Goal: Information Seeking & Learning: Learn about a topic

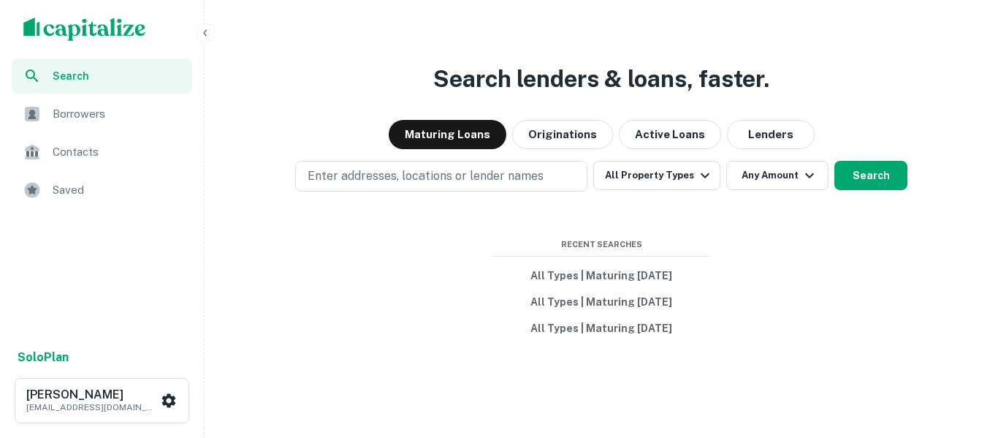
click at [405, 69] on div "Search lenders & loans, faster. Maturing Loans Originations Active Loans Lender…" at bounding box center [601, 254] width 782 height 438
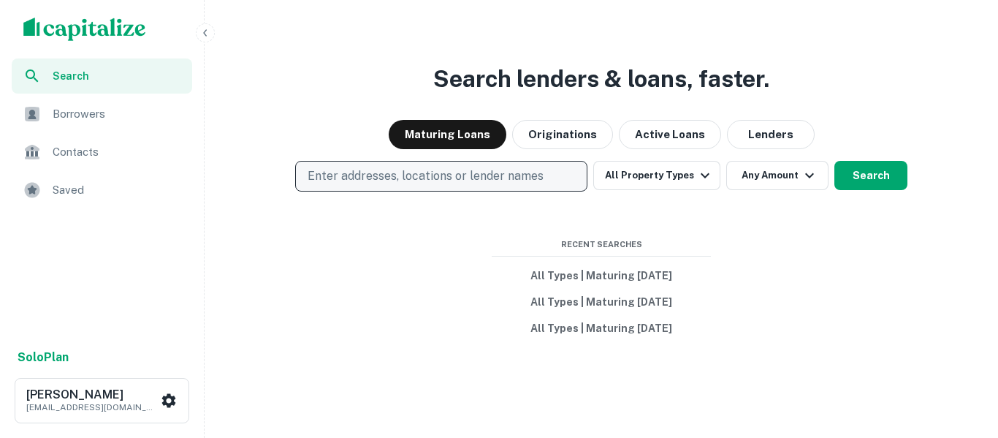
click at [475, 172] on p "Enter addresses, locations or lender names" at bounding box center [426, 176] width 236 height 18
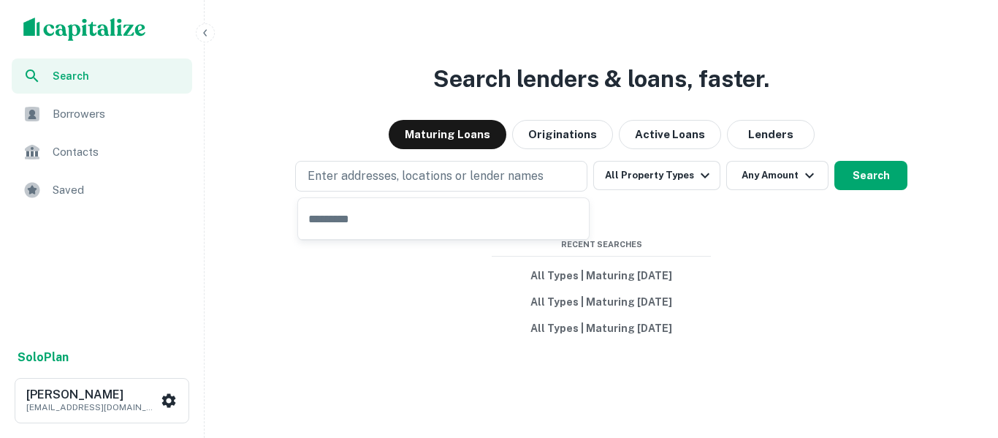
click at [448, 219] on input "text" at bounding box center [443, 218] width 291 height 41
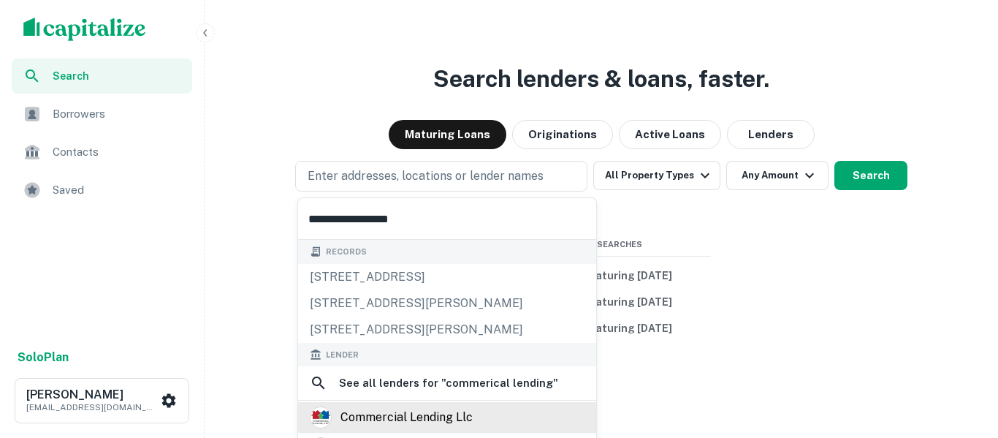
type input "**********"
click at [392, 419] on div "commercial lending llc" at bounding box center [407, 417] width 132 height 22
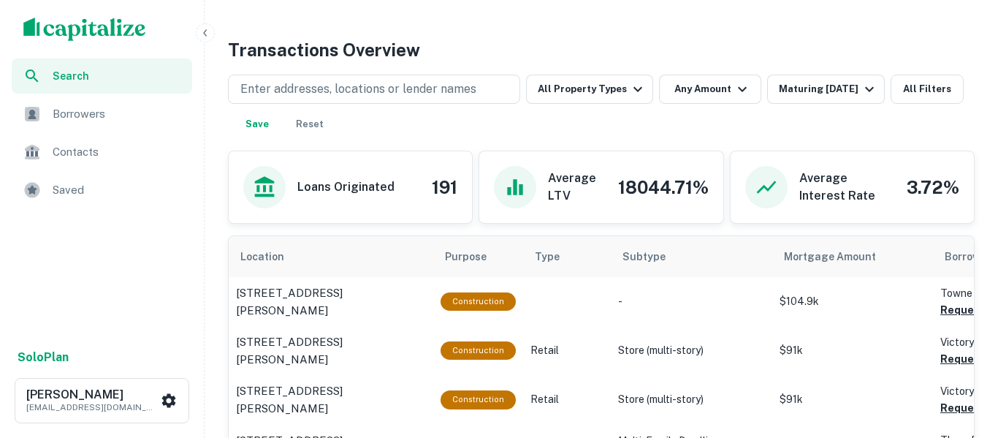
scroll to position [612, 0]
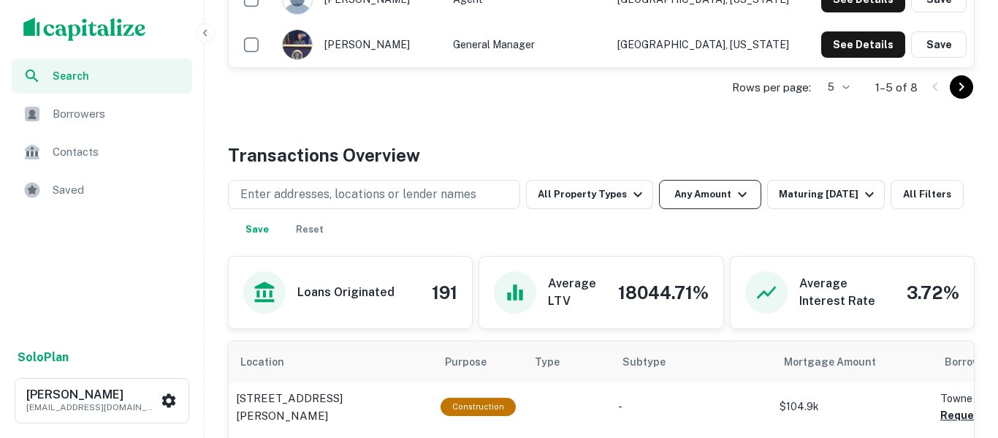
click at [734, 200] on icon "button" at bounding box center [743, 195] width 18 height 18
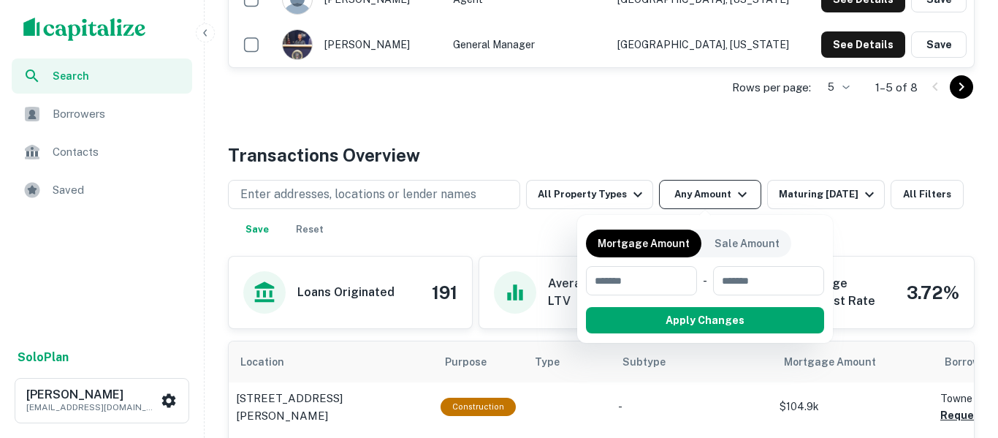
click at [728, 200] on div at bounding box center [499, 219] width 998 height 438
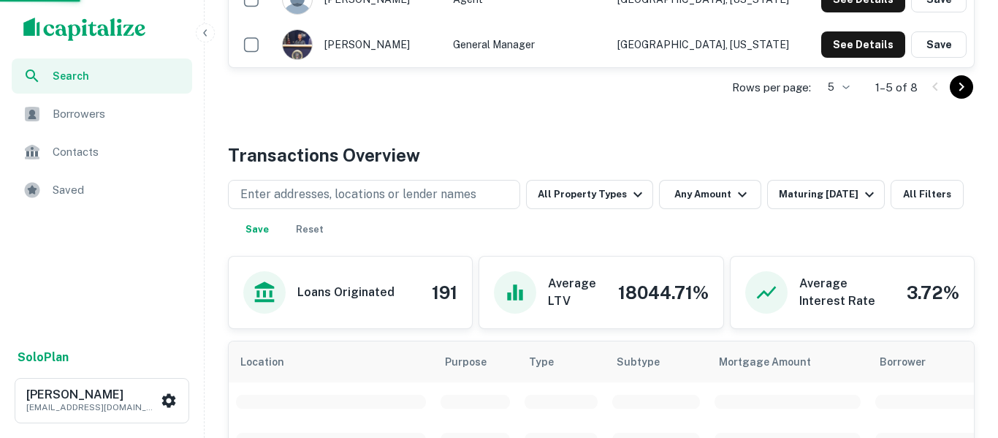
click at [599, 192] on div at bounding box center [499, 219] width 998 height 438
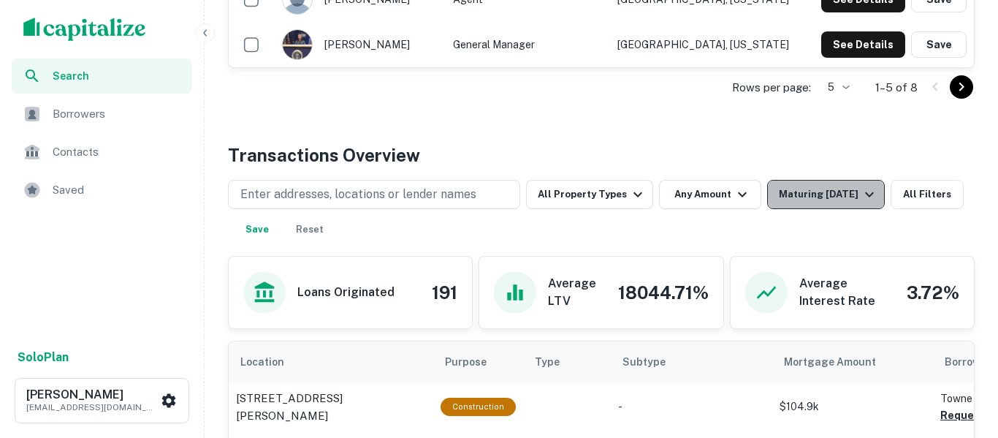
click at [798, 199] on div "Maturing [DATE]" at bounding box center [828, 195] width 99 height 18
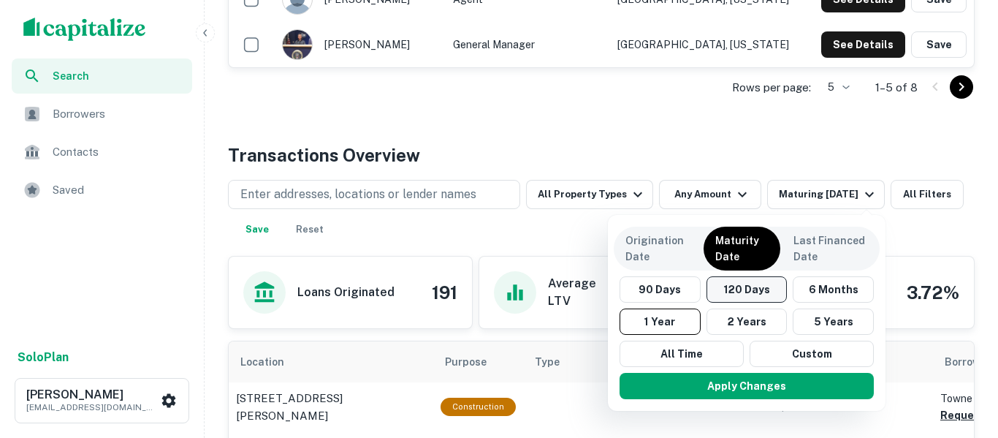
click at [740, 290] on button "120 Days" at bounding box center [747, 289] width 81 height 26
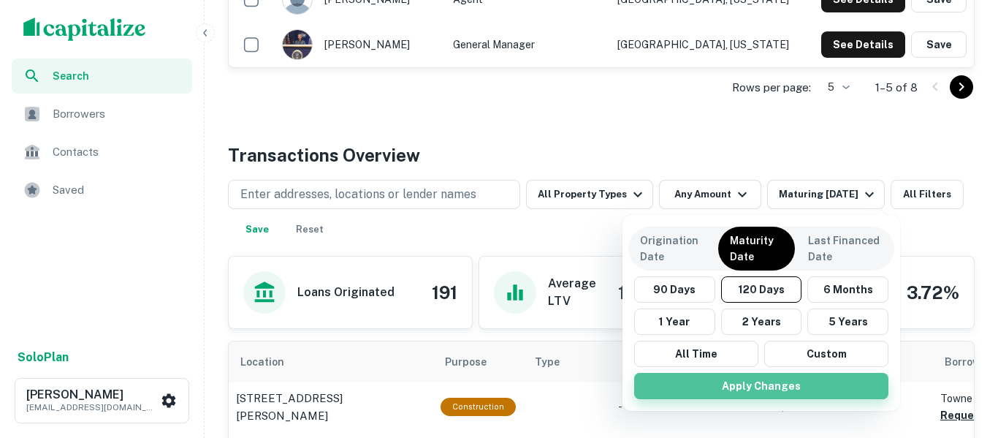
click at [786, 390] on button "Apply Changes" at bounding box center [761, 386] width 254 height 26
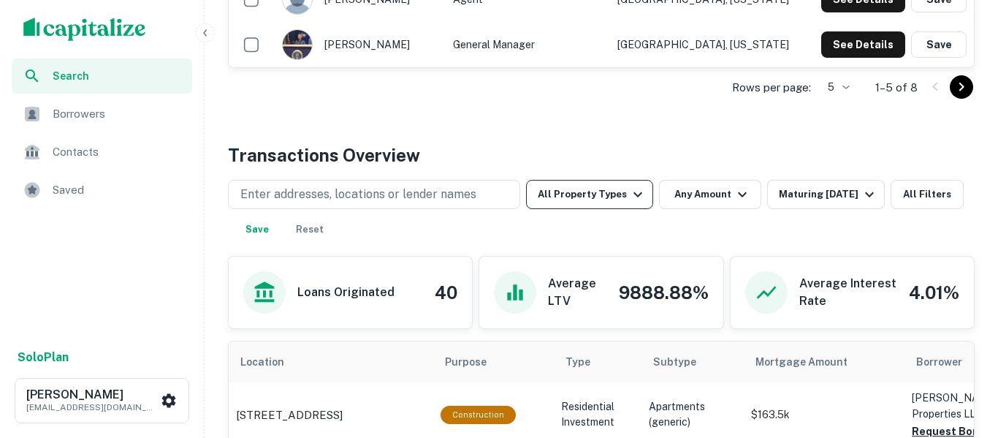
click at [623, 200] on button "All Property Types" at bounding box center [589, 194] width 127 height 29
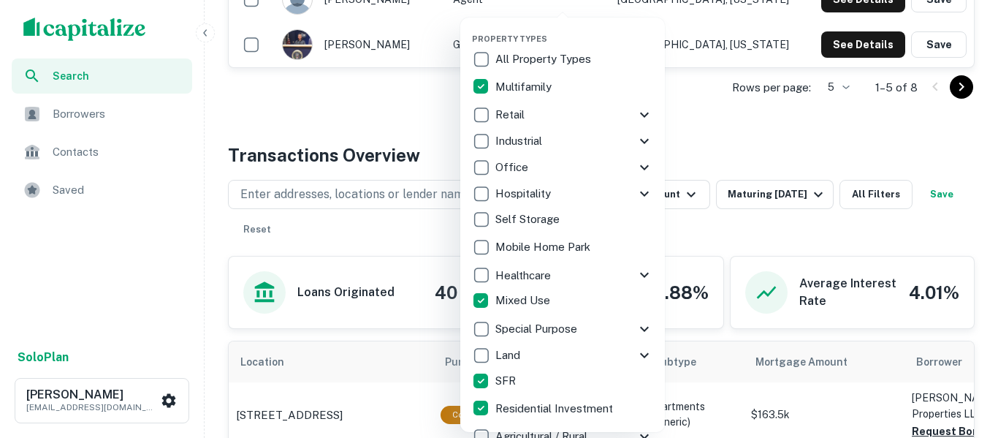
click at [732, 133] on div at bounding box center [499, 219] width 998 height 438
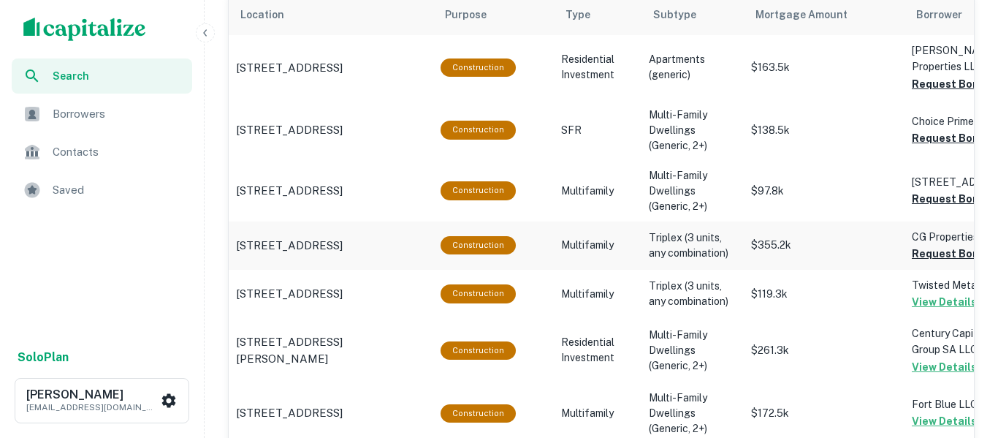
scroll to position [951, 0]
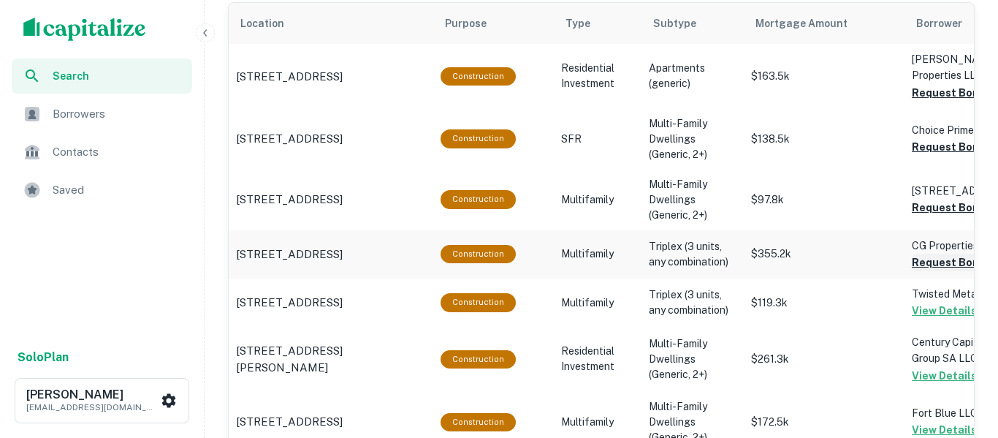
click at [920, 265] on button "Request Borrower Info" at bounding box center [971, 263] width 118 height 18
click at [943, 209] on button "Request Borrower Info" at bounding box center [971, 208] width 118 height 18
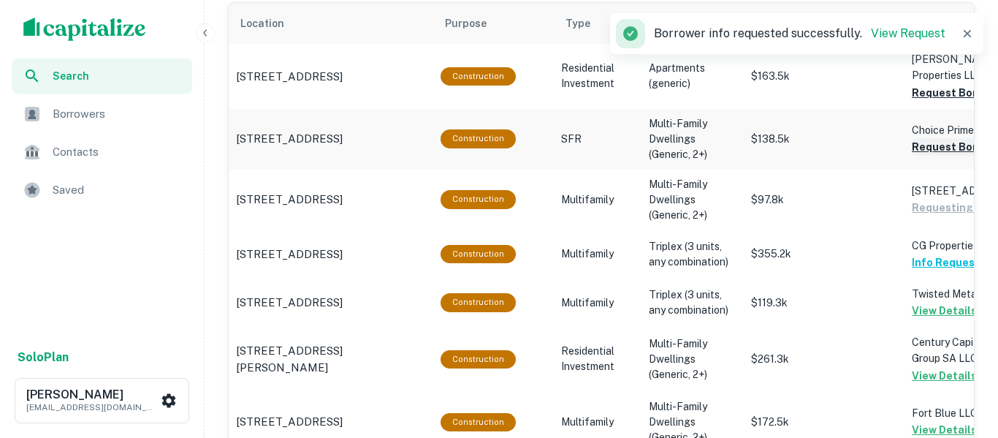
click at [930, 148] on button "Request Borrower Info" at bounding box center [971, 147] width 118 height 18
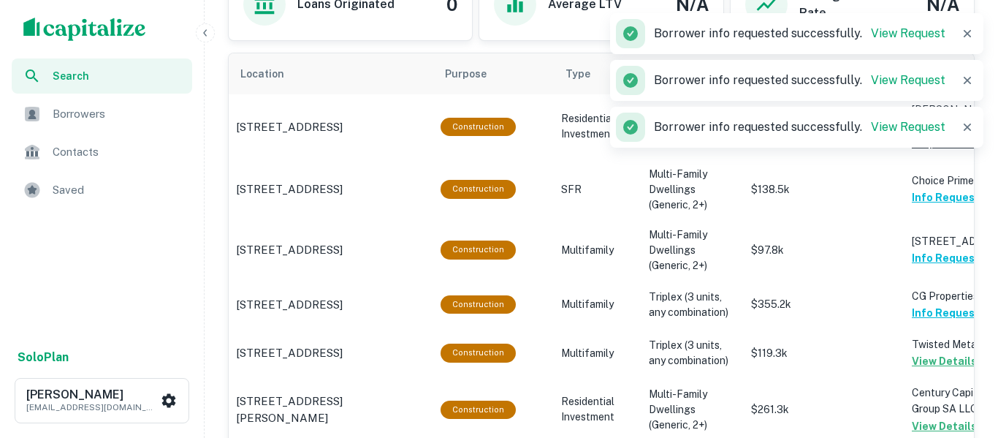
scroll to position [900, 0]
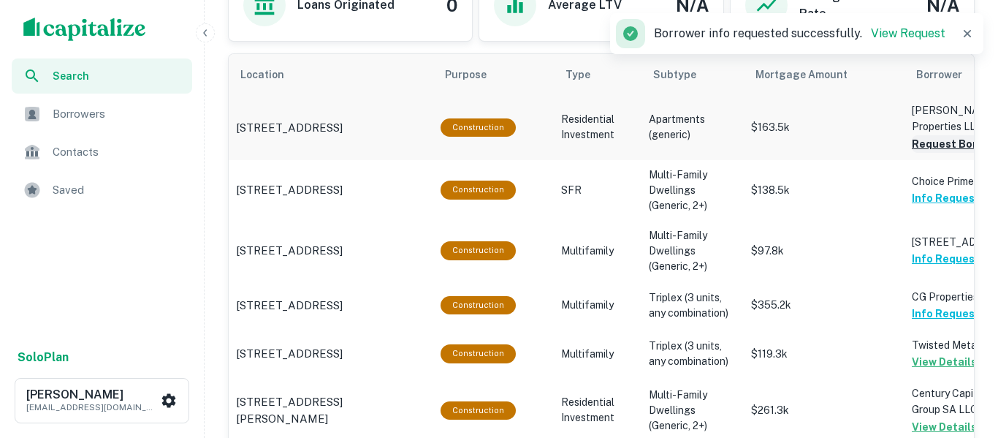
click at [953, 147] on button "Request Borrower Info" at bounding box center [971, 144] width 118 height 18
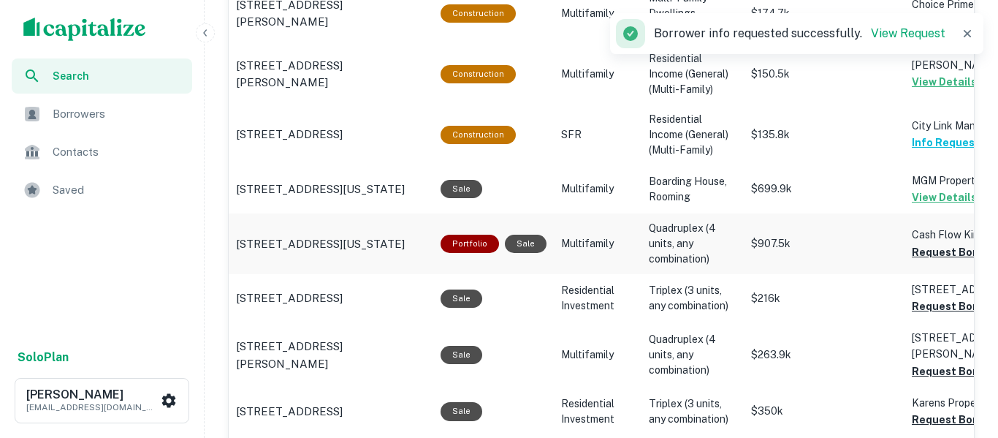
scroll to position [1424, 0]
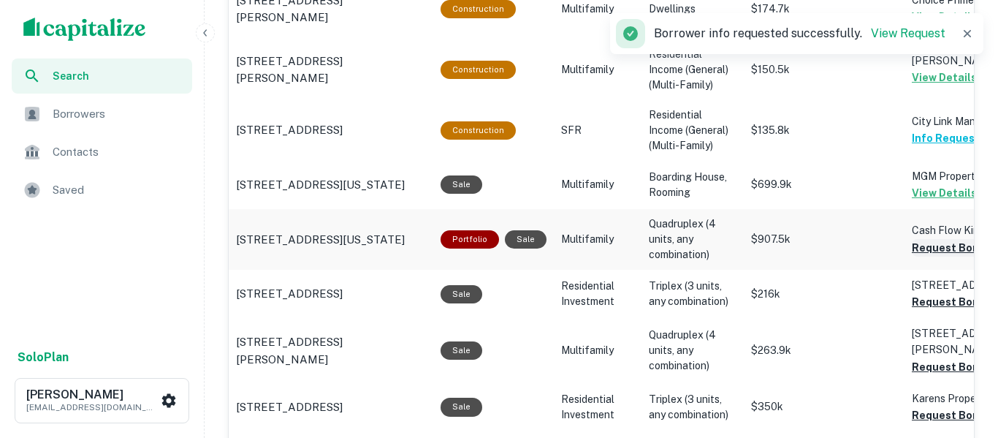
click at [929, 252] on button "Request Borrower Info" at bounding box center [971, 248] width 118 height 18
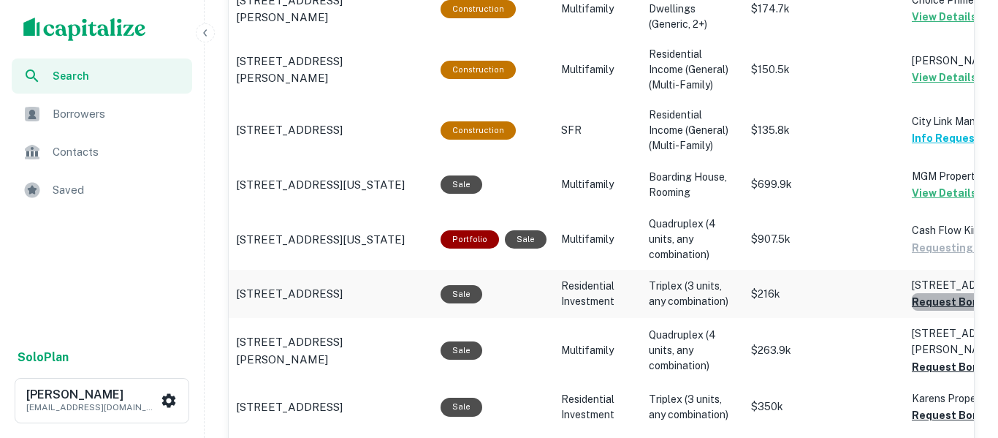
click at [917, 307] on button "Request Borrower Info" at bounding box center [971, 302] width 118 height 18
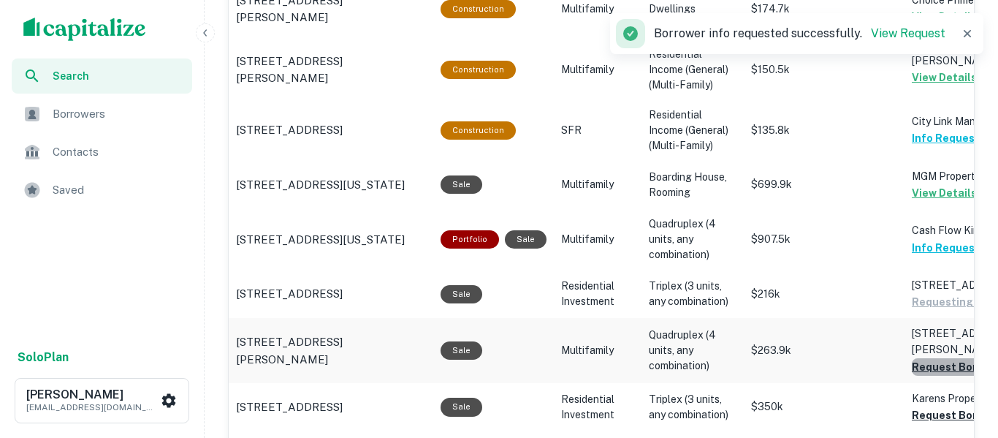
click at [922, 358] on button "Request Borrower Info" at bounding box center [971, 367] width 118 height 18
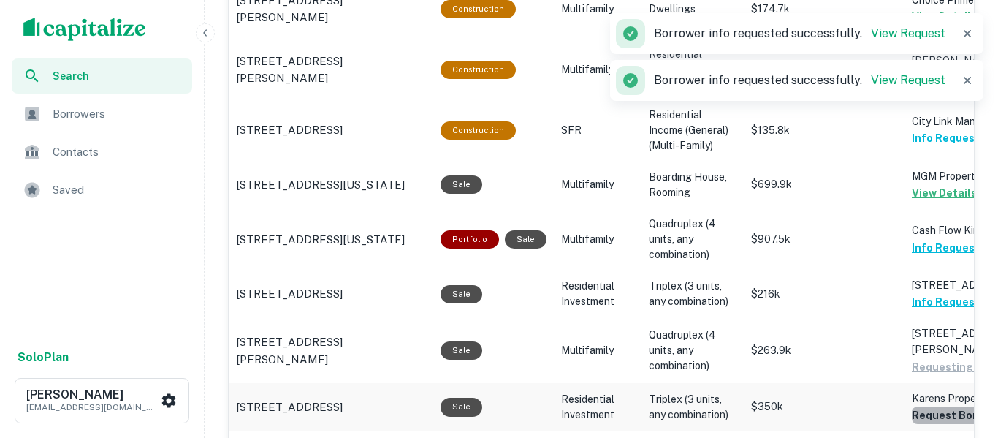
click at [923, 414] on button "Request Borrower Info" at bounding box center [971, 415] width 118 height 18
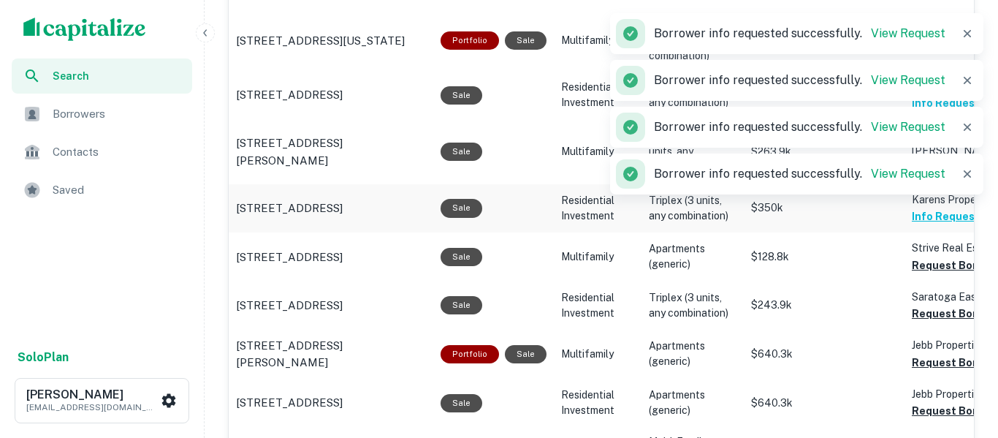
scroll to position [1669, 0]
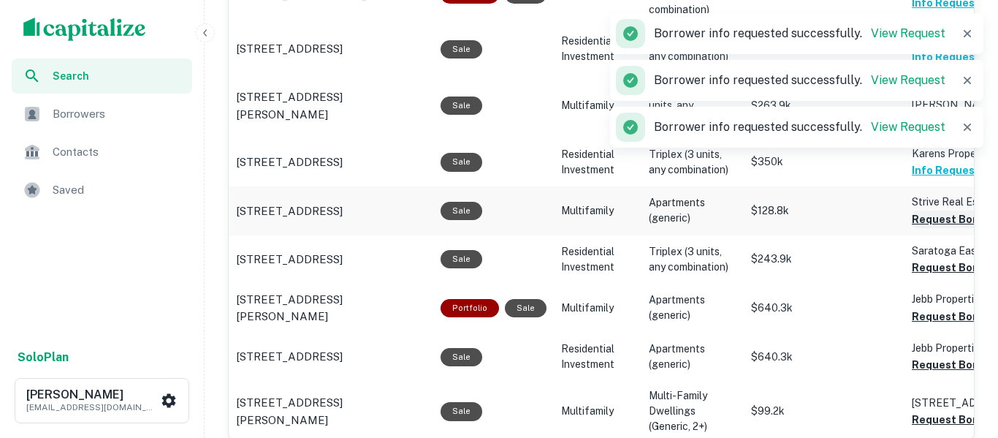
click at [938, 214] on button "Request Borrower Info" at bounding box center [971, 219] width 118 height 18
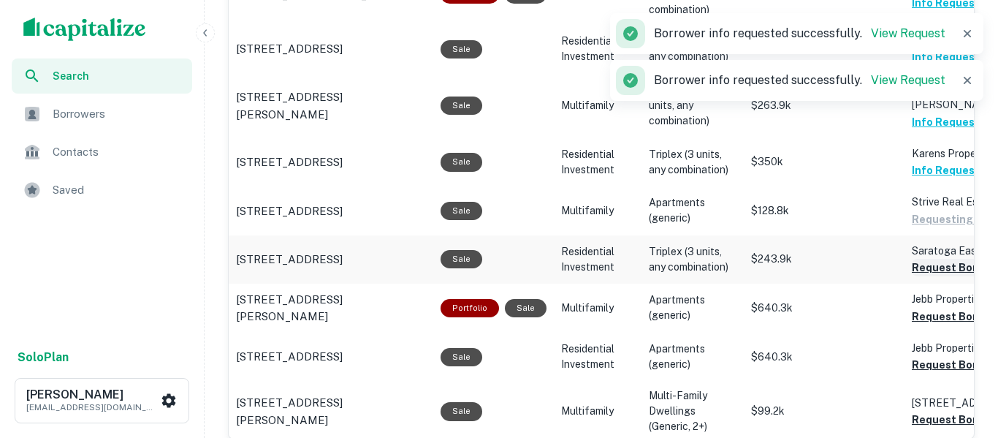
click at [926, 269] on button "Request Borrower Info" at bounding box center [971, 268] width 118 height 18
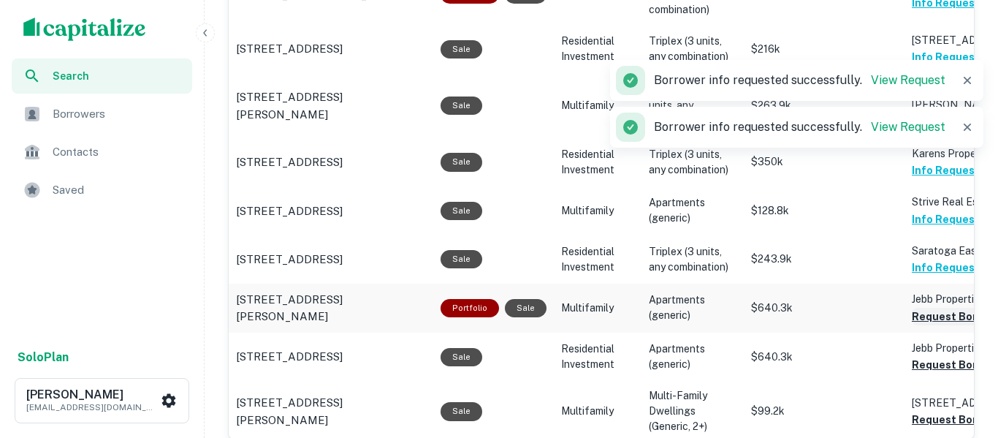
click at [922, 313] on button "Request Borrower Info" at bounding box center [971, 317] width 118 height 18
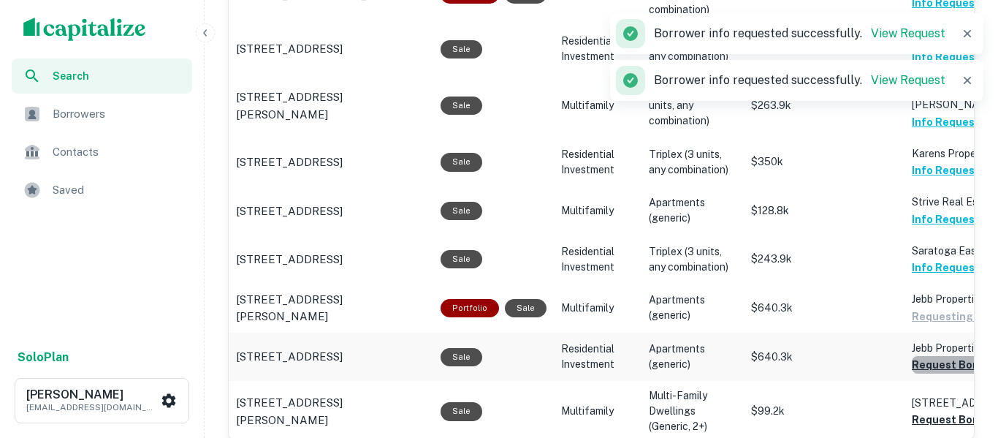
click at [919, 362] on button "Request Borrower Info" at bounding box center [971, 365] width 118 height 18
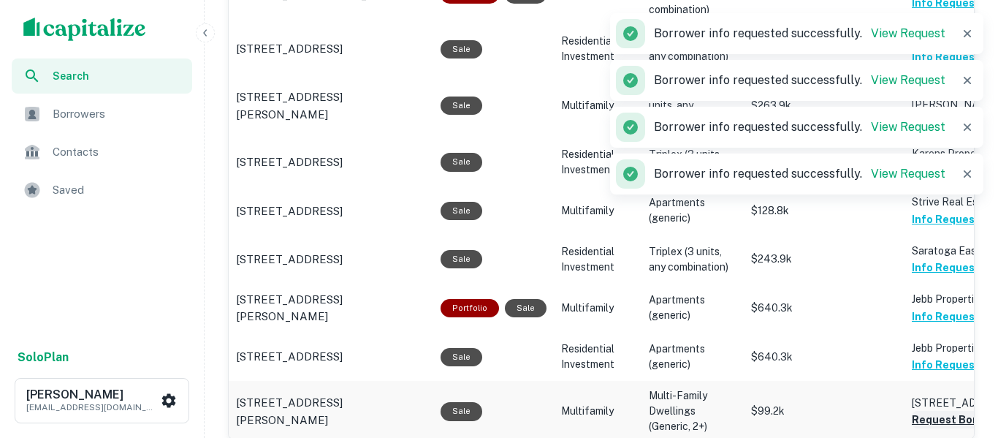
click at [923, 417] on button "Request Borrower Info" at bounding box center [971, 420] width 118 height 18
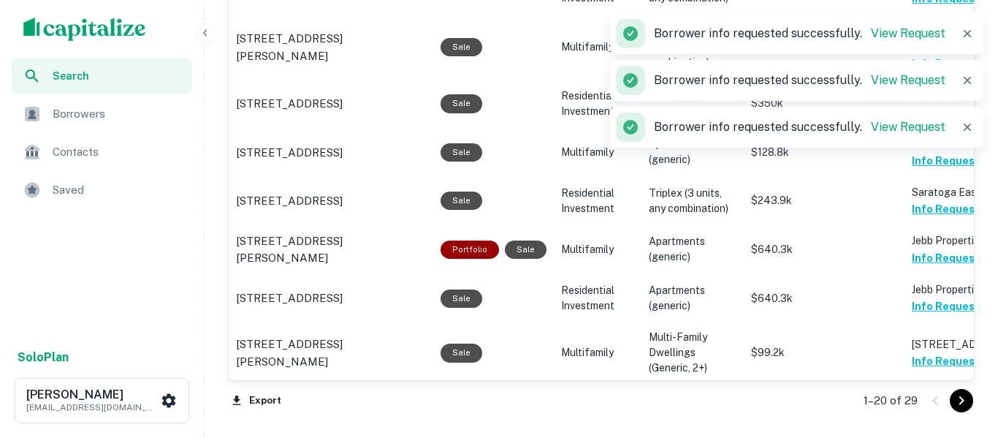
scroll to position [1726, 0]
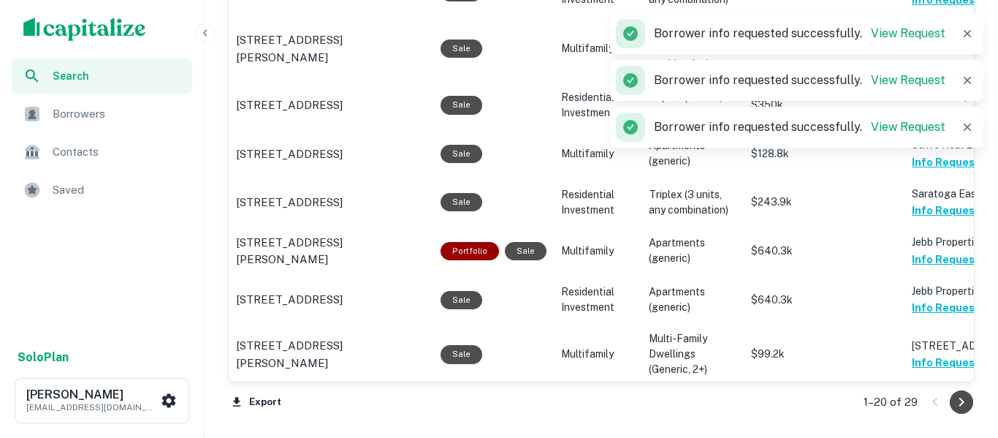
click at [961, 402] on icon "Go to next page" at bounding box center [962, 402] width 18 height 18
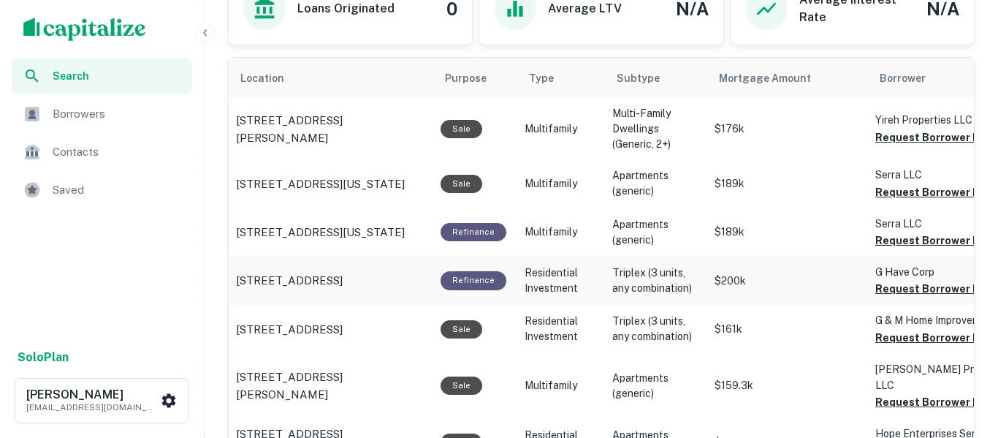
scroll to position [873, 0]
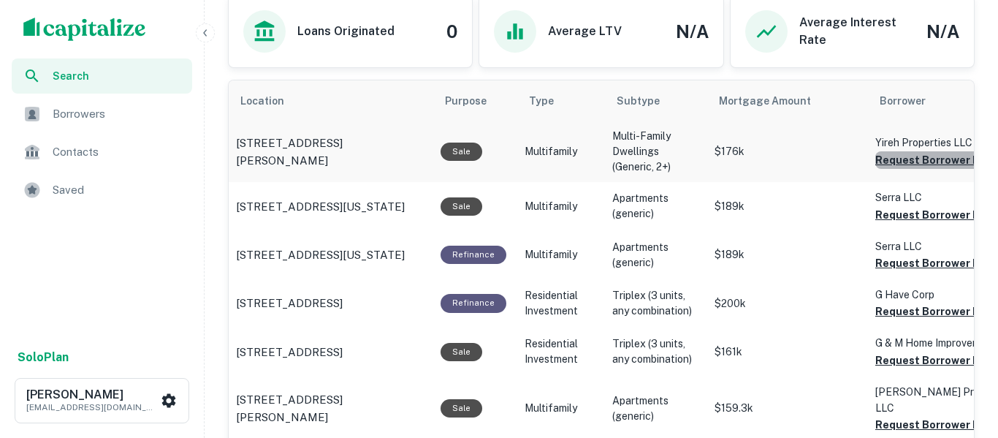
click at [922, 158] on button "Request Borrower Info" at bounding box center [935, 160] width 118 height 18
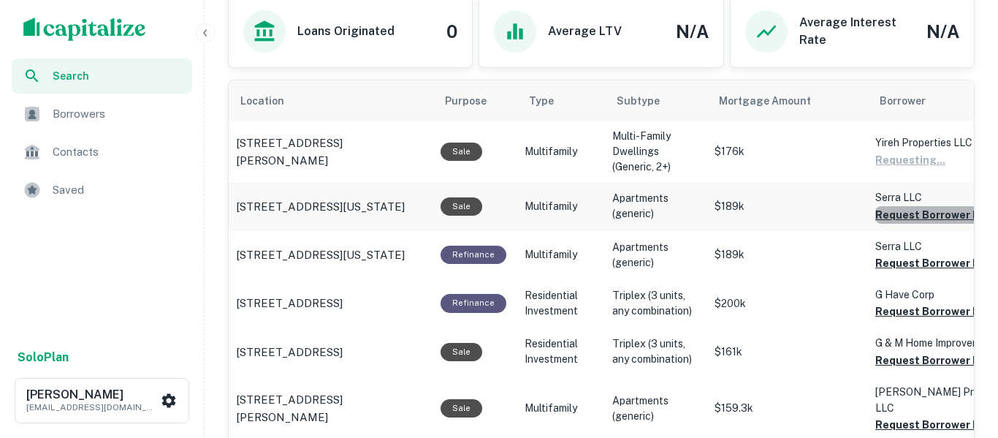
click at [902, 217] on button "Request Borrower Info" at bounding box center [935, 215] width 118 height 18
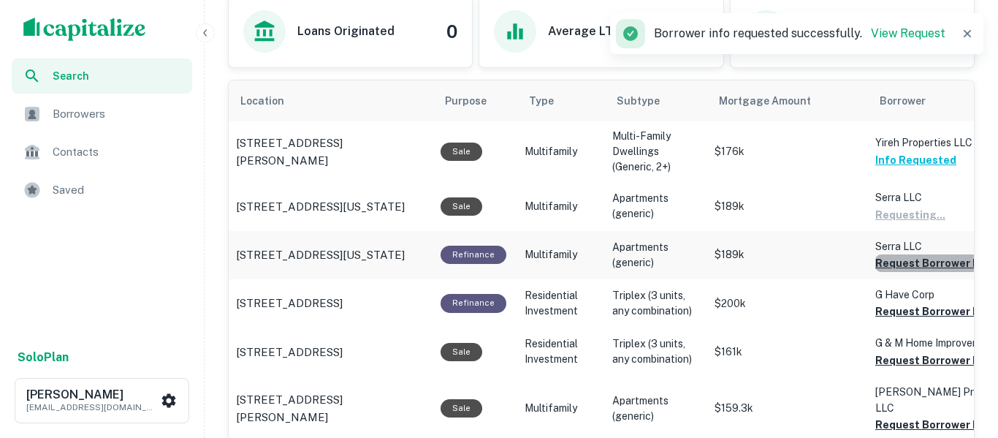
click at [896, 267] on button "Request Borrower Info" at bounding box center [935, 263] width 118 height 18
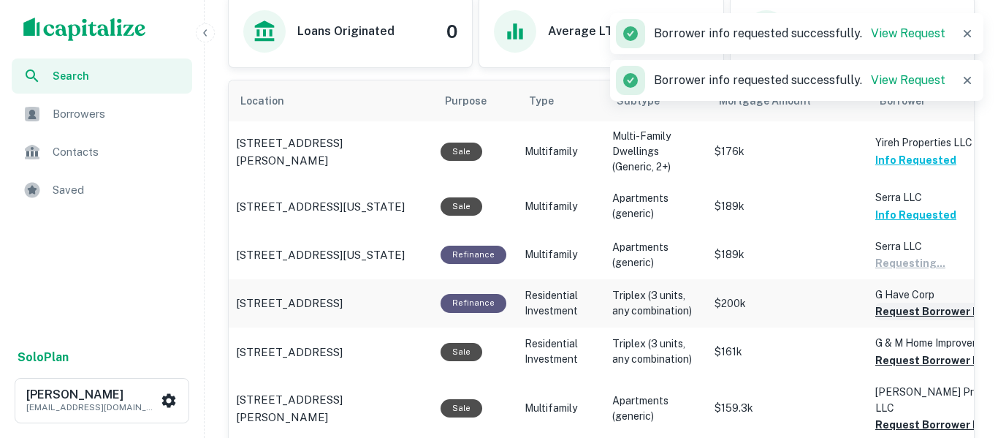
click at [890, 311] on button "Request Borrower Info" at bounding box center [935, 312] width 118 height 18
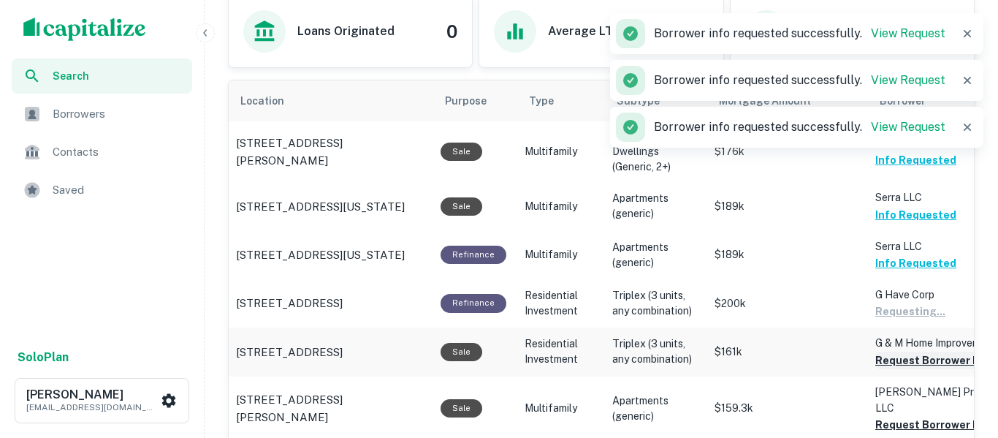
click at [894, 359] on button "Request Borrower Info" at bounding box center [935, 361] width 118 height 18
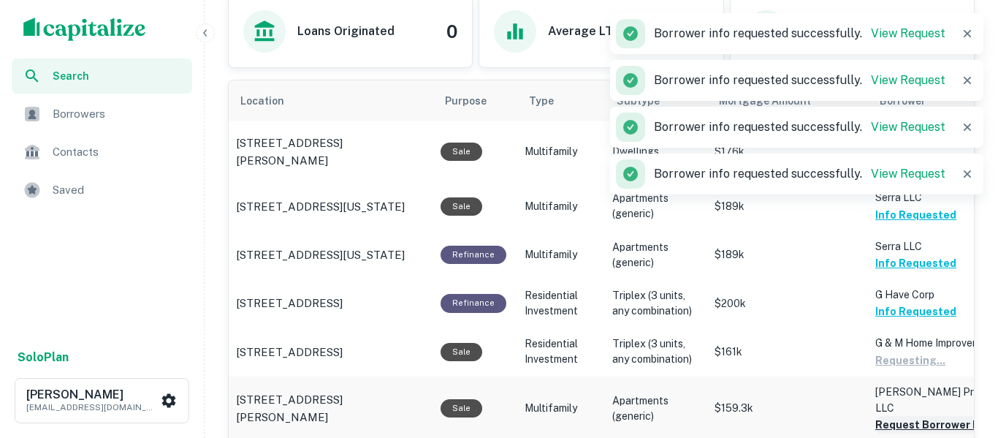
click at [897, 416] on button "Request Borrower Info" at bounding box center [935, 425] width 118 height 18
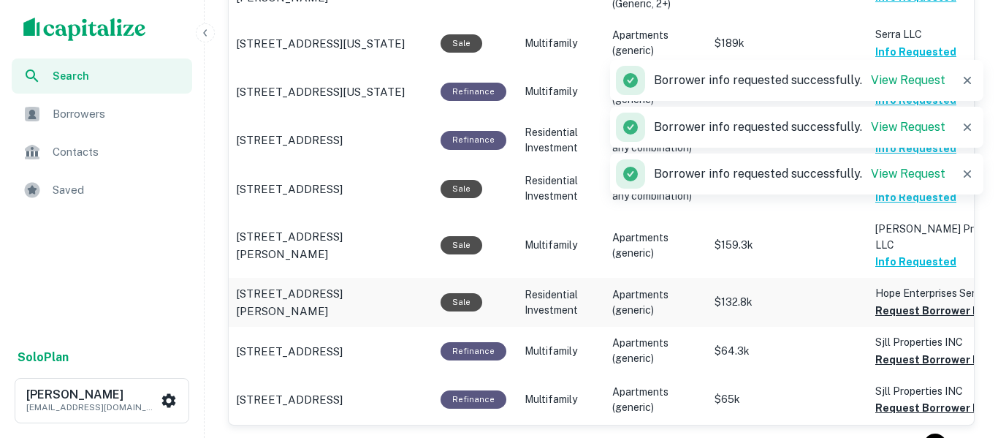
scroll to position [1047, 0]
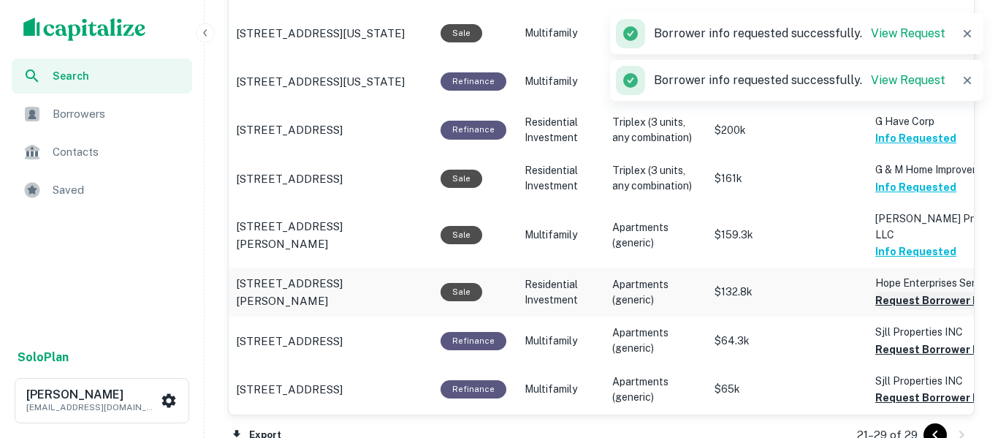
click at [881, 302] on button "Request Borrower Info" at bounding box center [935, 301] width 118 height 18
click at [890, 353] on button "Request Borrower Info" at bounding box center [935, 350] width 118 height 18
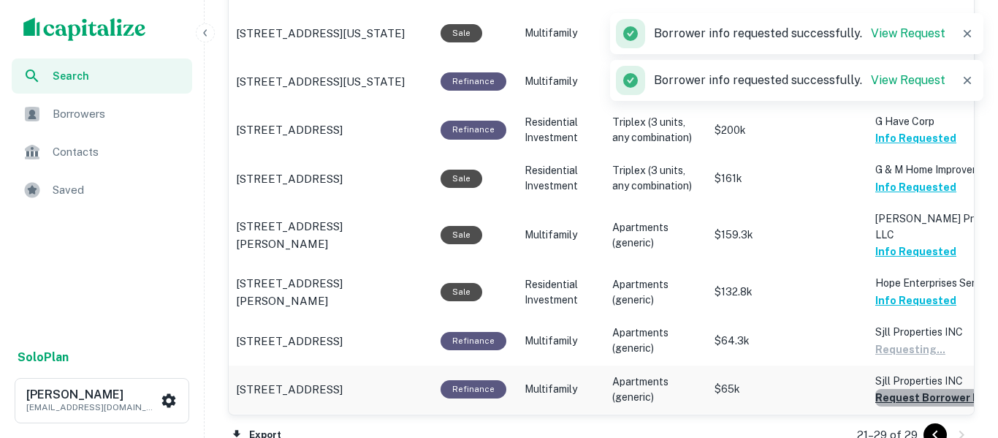
click at [894, 399] on button "Request Borrower Info" at bounding box center [935, 398] width 118 height 18
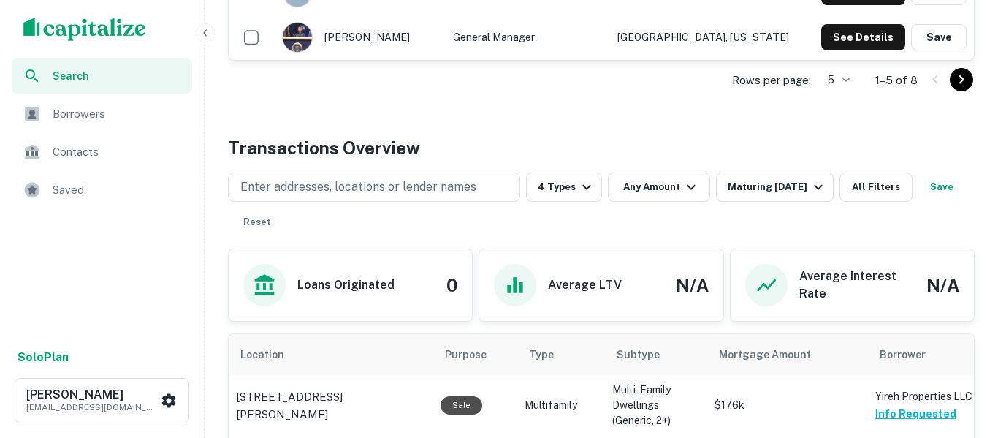
scroll to position [618, 0]
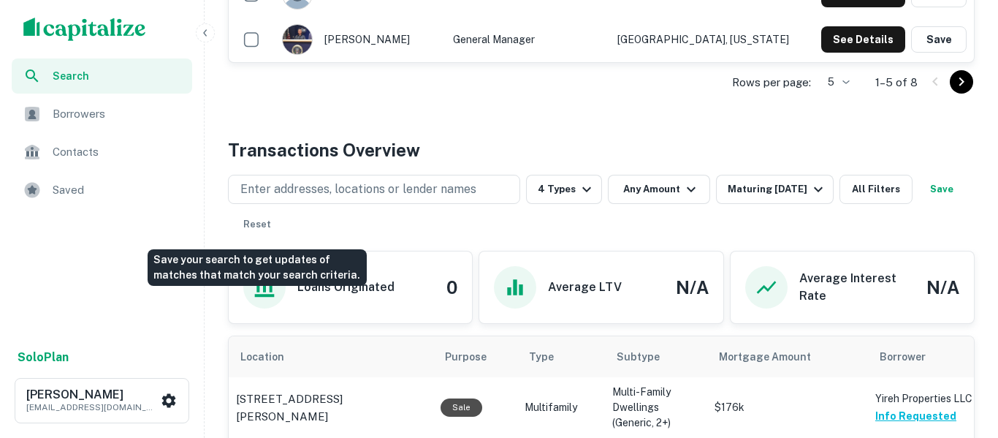
click at [919, 204] on button "Save" at bounding box center [942, 189] width 47 height 29
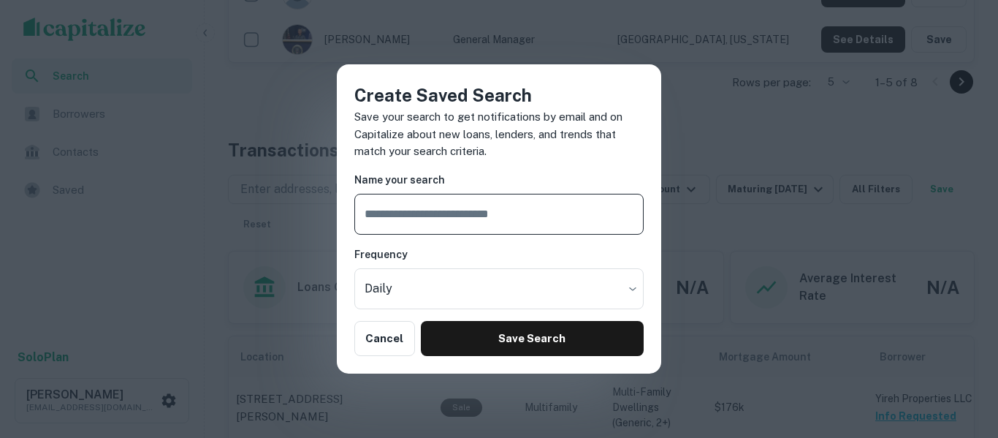
click at [471, 210] on input "text" at bounding box center [498, 214] width 289 height 41
type input "*"
click at [710, 128] on div "Create Saved Search Save your search to get notifications by email and on Capit…" at bounding box center [499, 219] width 998 height 438
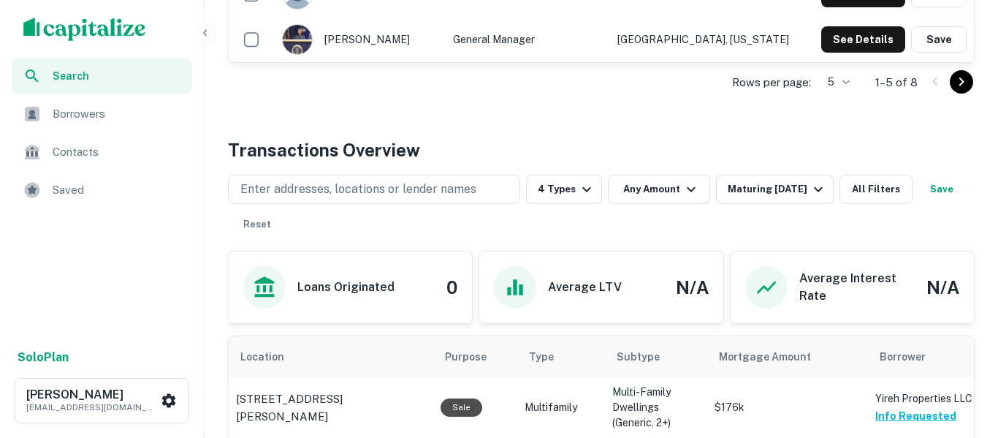
click at [58, 189] on span "Saved" at bounding box center [118, 190] width 131 height 18
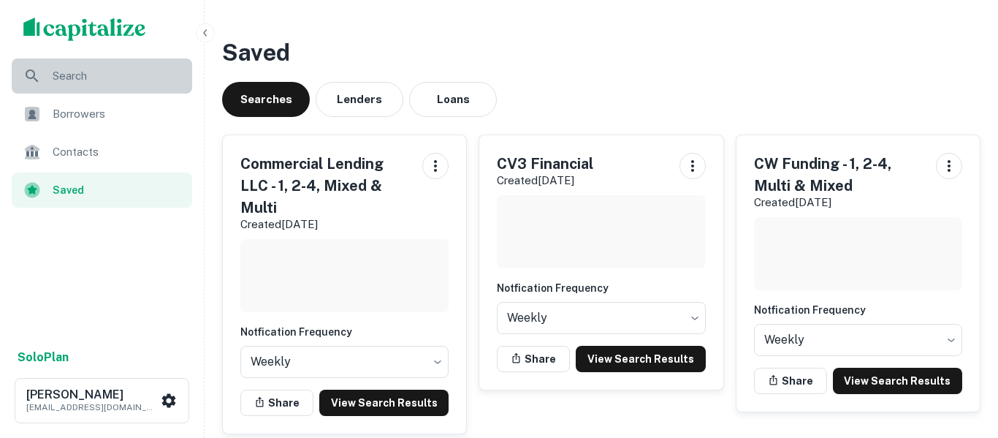
click at [86, 86] on div "Search" at bounding box center [102, 75] width 181 height 35
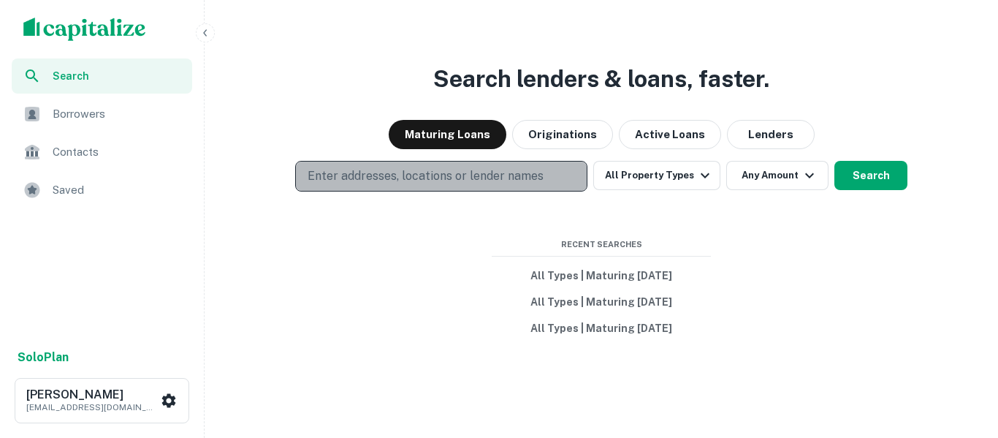
click at [400, 182] on p "Enter addresses, locations or lender names" at bounding box center [426, 176] width 236 height 18
click at [410, 181] on p "Enter addresses, locations or lender names" at bounding box center [426, 176] width 236 height 18
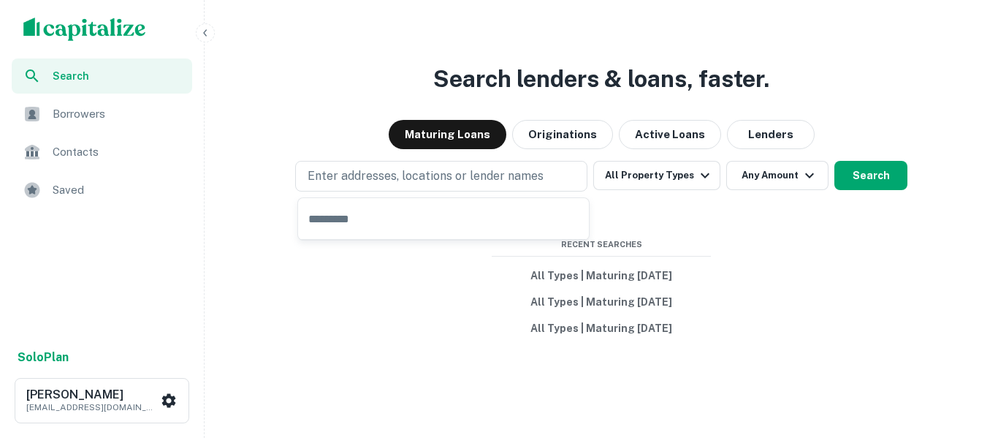
click at [403, 213] on input "text" at bounding box center [443, 218] width 291 height 41
type input "********"
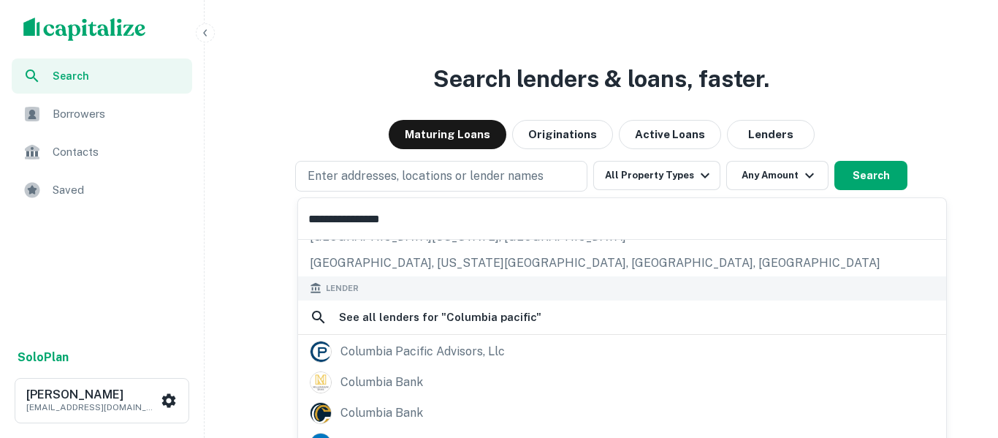
scroll to position [148, 0]
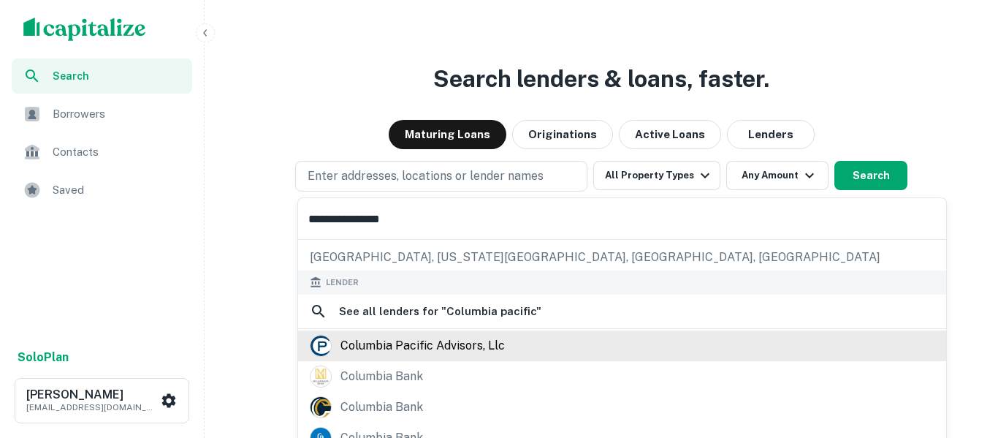
type input "**********"
click at [447, 355] on div "columbia pacific advisors, llc" at bounding box center [423, 346] width 164 height 22
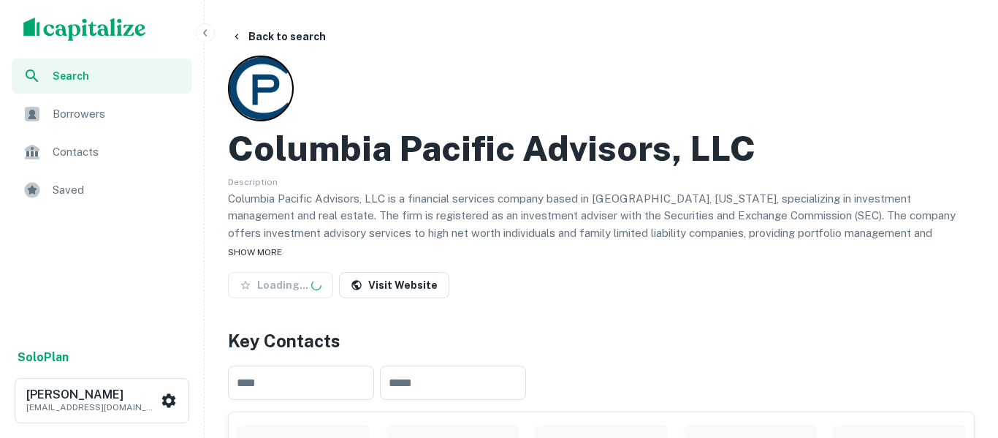
click at [255, 253] on span "SHOW MORE" at bounding box center [255, 252] width 54 height 10
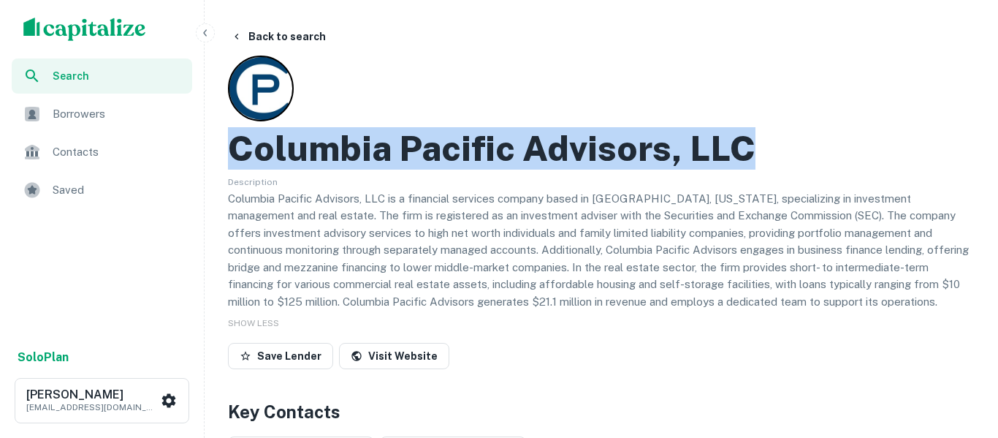
drag, startPoint x: 750, startPoint y: 154, endPoint x: 625, endPoint y: 147, distance: 125.2
click at [241, 151] on h2 "Columbia Pacific Advisors, LLC" at bounding box center [492, 148] width 528 height 42
click at [670, 150] on h2 "Columbia Pacific Advisors, LLC" at bounding box center [492, 148] width 528 height 42
drag, startPoint x: 670, startPoint y: 150, endPoint x: 243, endPoint y: 144, distance: 427.6
click at [240, 145] on h2 "Columbia Pacific Advisors, LLC" at bounding box center [492, 148] width 528 height 42
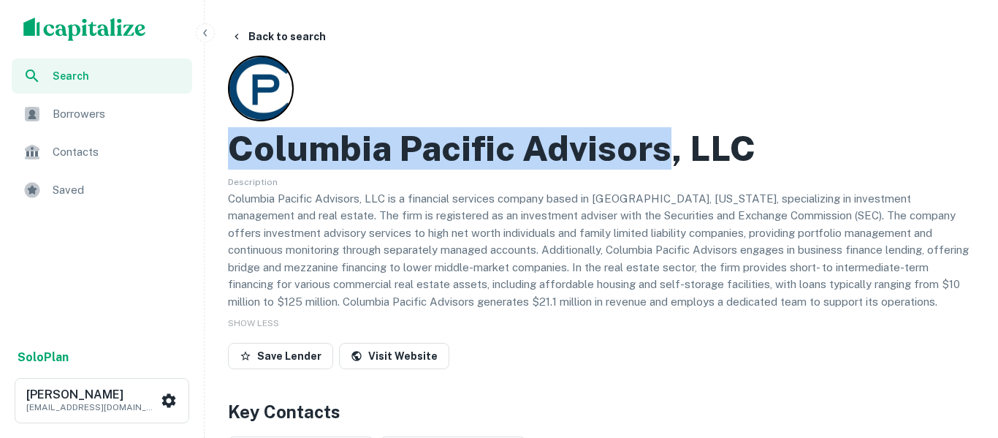
copy h2 "Columbia Pacific Advisors"
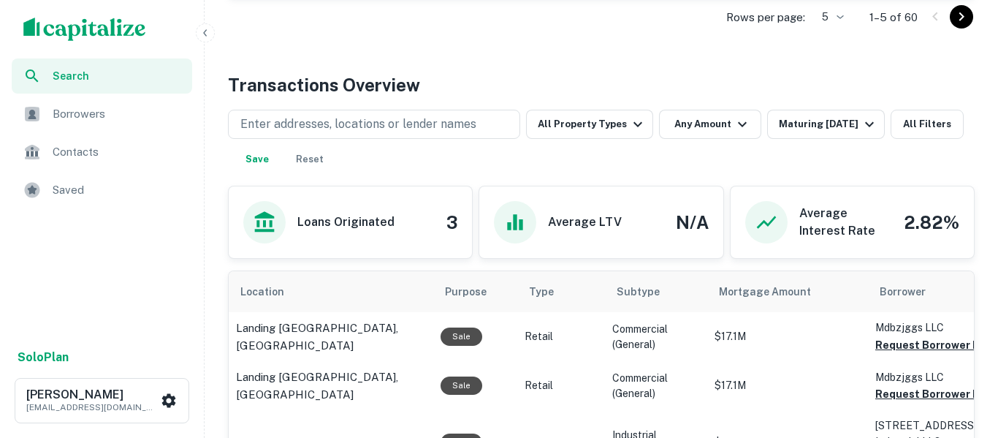
scroll to position [764, 0]
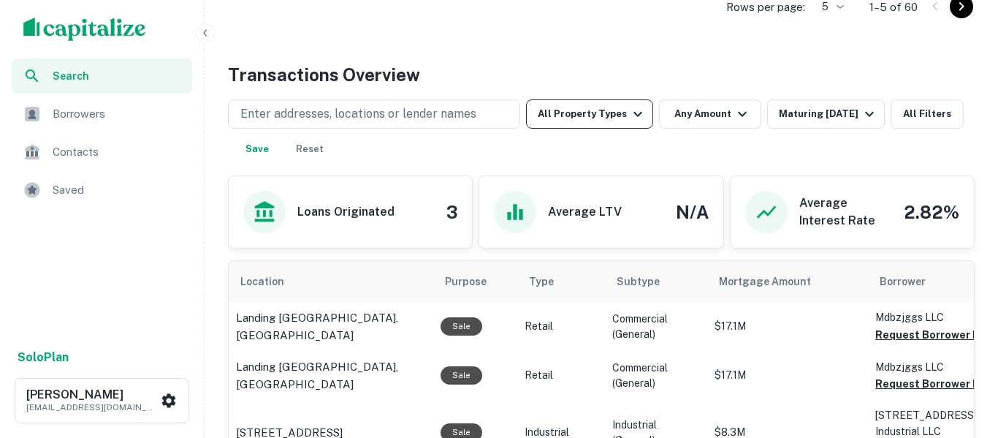
click at [634, 111] on icon "button" at bounding box center [638, 114] width 18 height 18
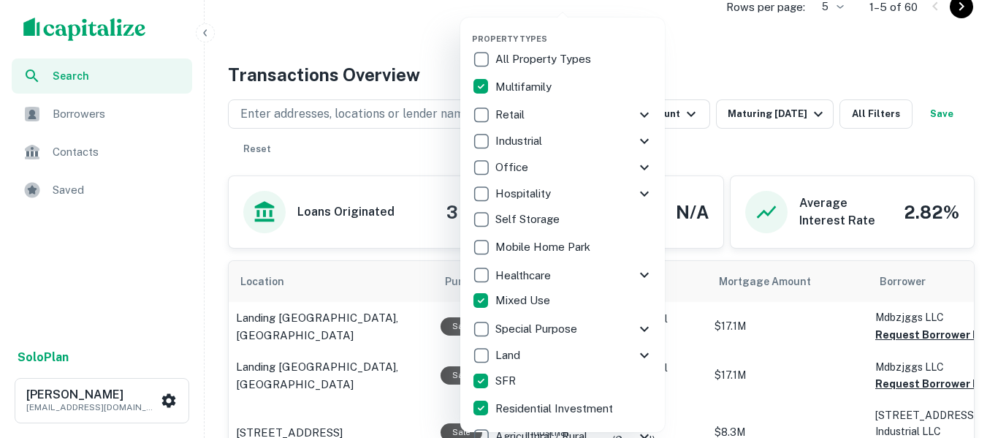
click at [813, 61] on div at bounding box center [499, 219] width 998 height 438
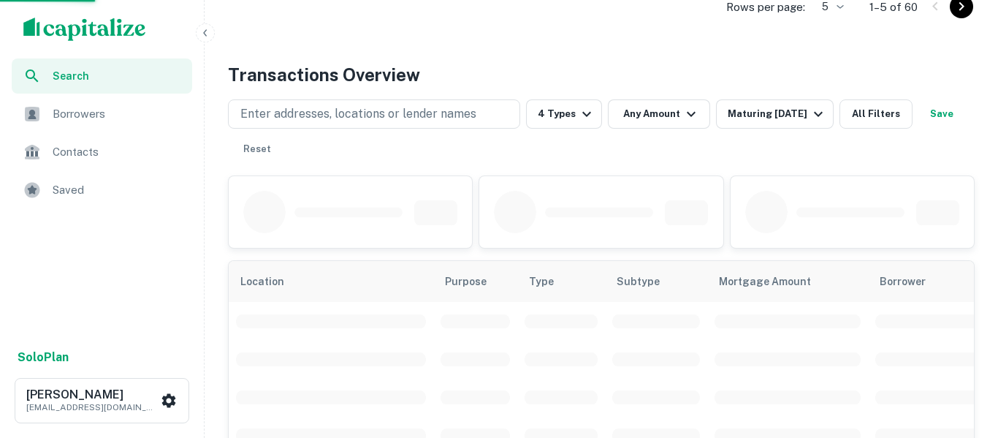
click at [775, 118] on div at bounding box center [499, 219] width 998 height 438
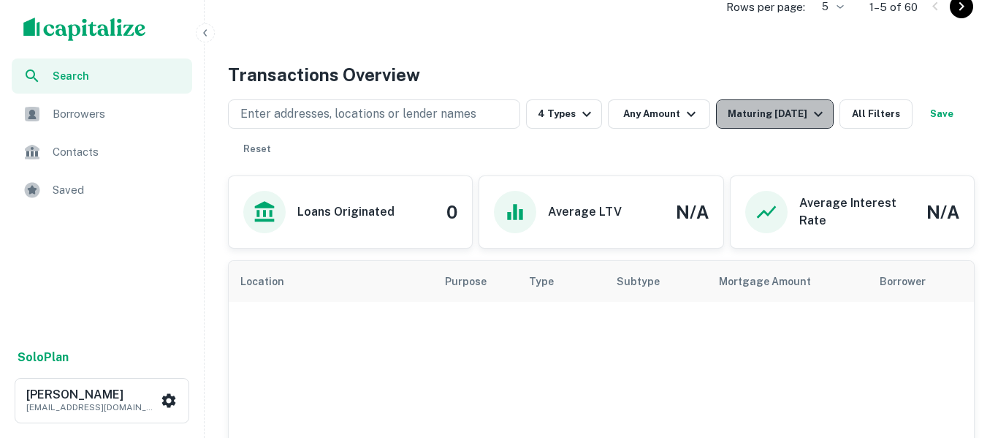
click at [776, 118] on div "Maturing [DATE]" at bounding box center [777, 114] width 99 height 18
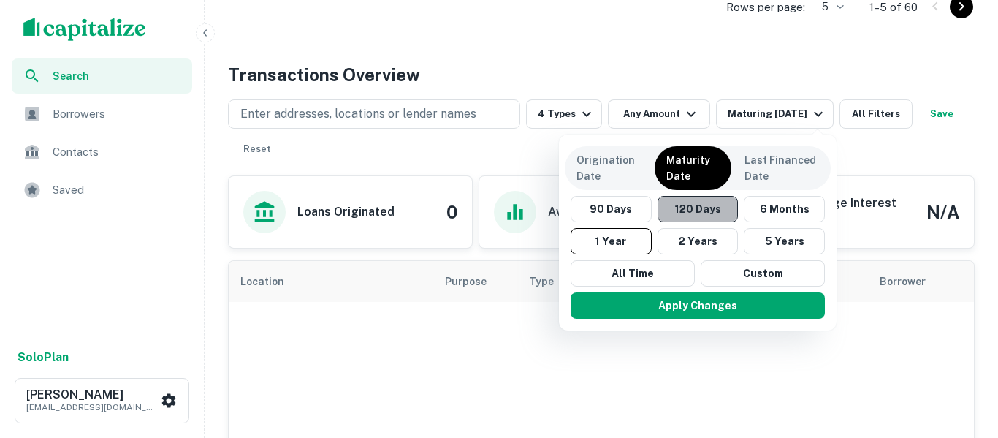
click at [707, 210] on button "120 Days" at bounding box center [698, 209] width 81 height 26
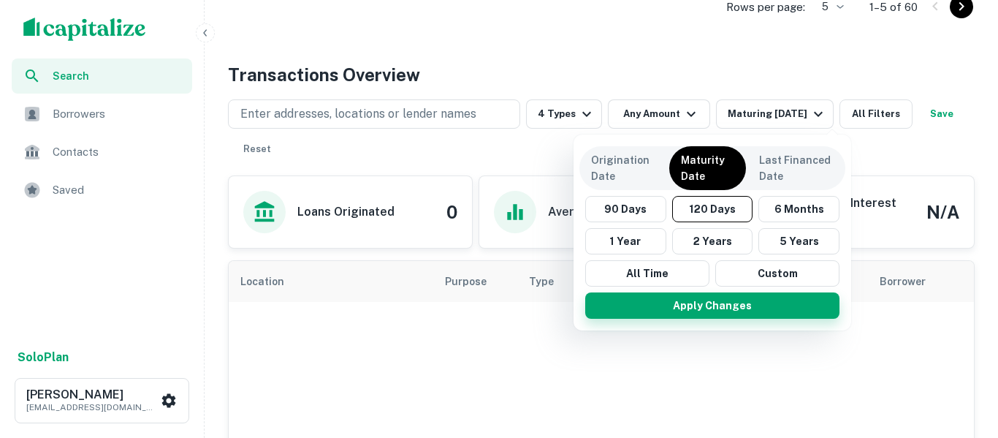
click at [730, 307] on button "Apply Changes" at bounding box center [712, 305] width 254 height 26
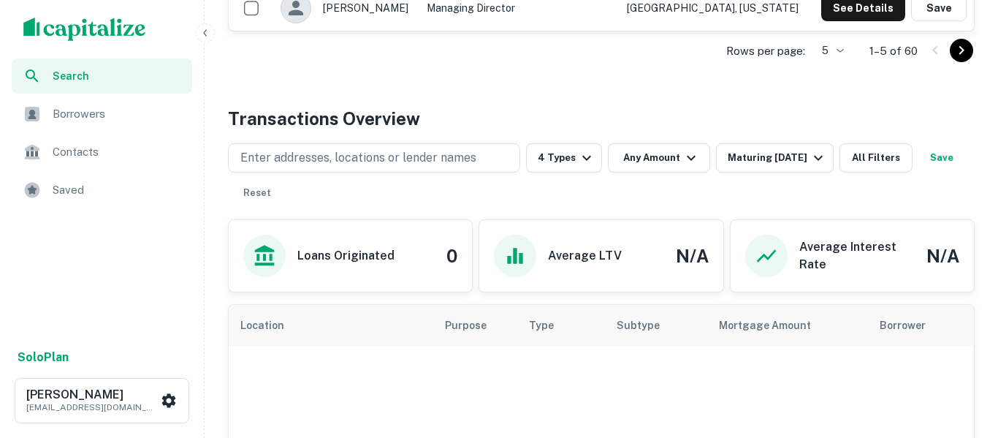
scroll to position [718, 0]
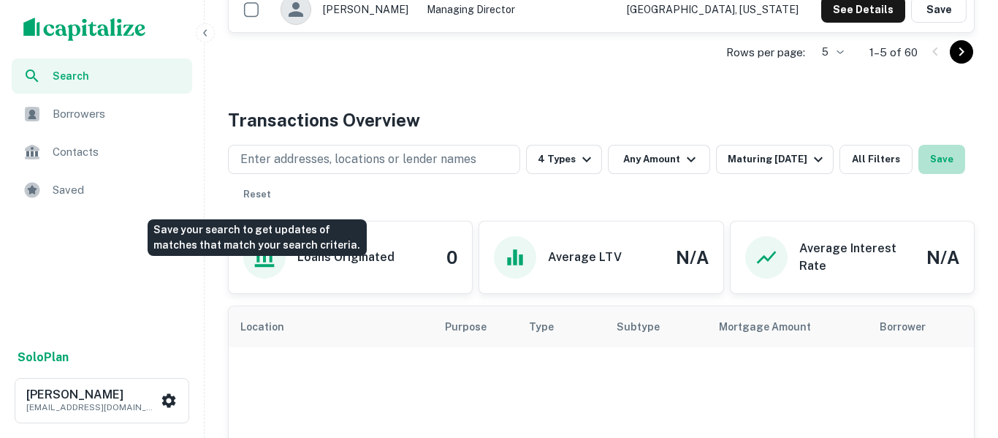
click at [919, 174] on button "Save" at bounding box center [942, 159] width 47 height 29
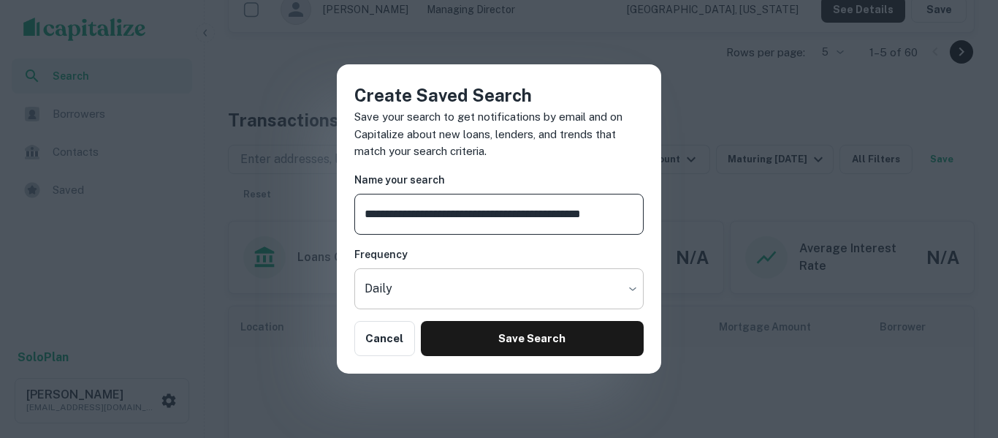
type input "**********"
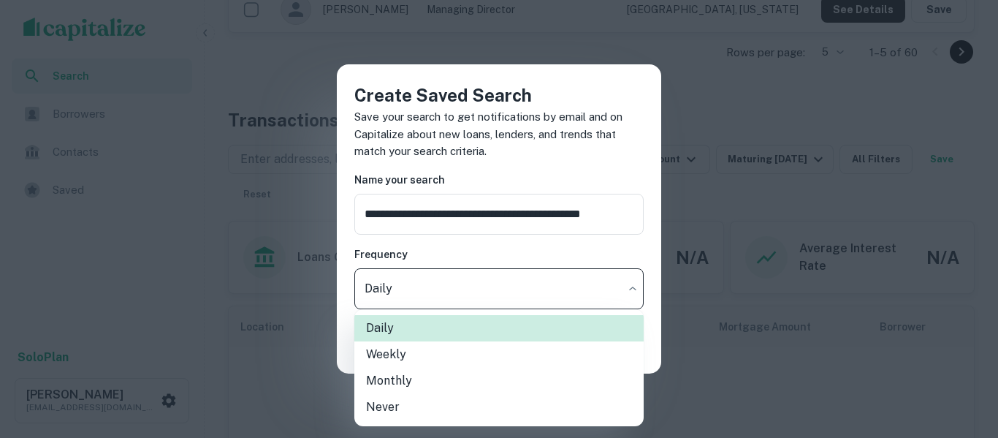
click at [433, 361] on li "Weekly" at bounding box center [498, 354] width 289 height 26
type input "******"
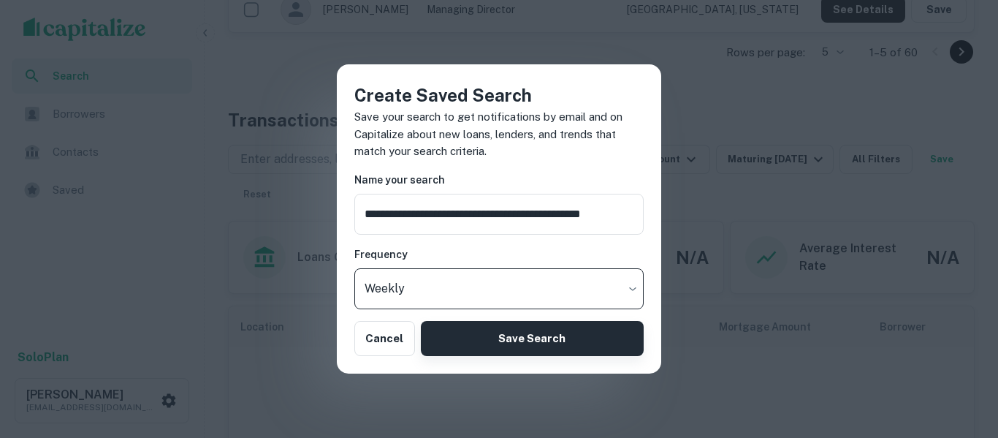
click at [517, 353] on button "Save Search" at bounding box center [532, 338] width 223 height 35
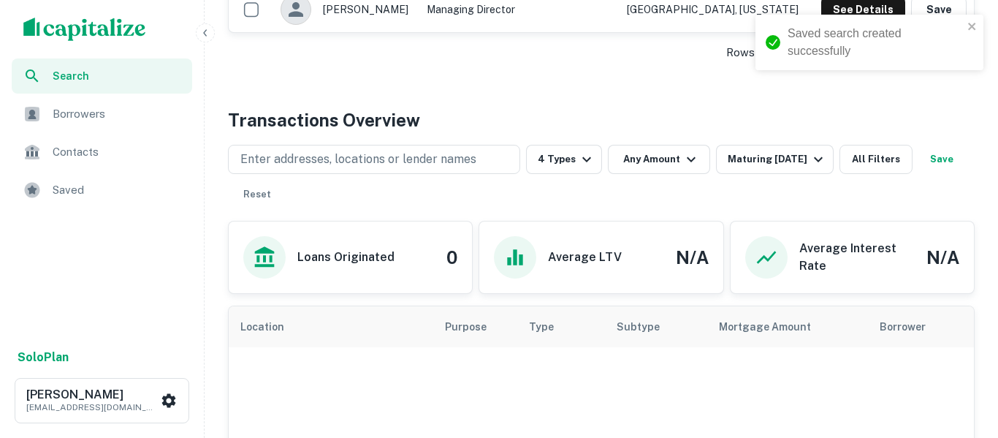
click at [67, 189] on span "Saved" at bounding box center [118, 190] width 131 height 18
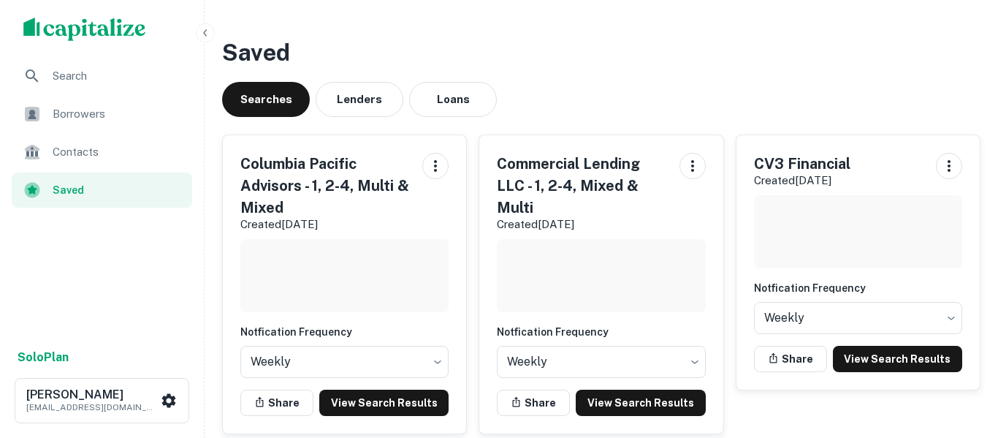
click at [78, 77] on span "Search" at bounding box center [118, 76] width 131 height 18
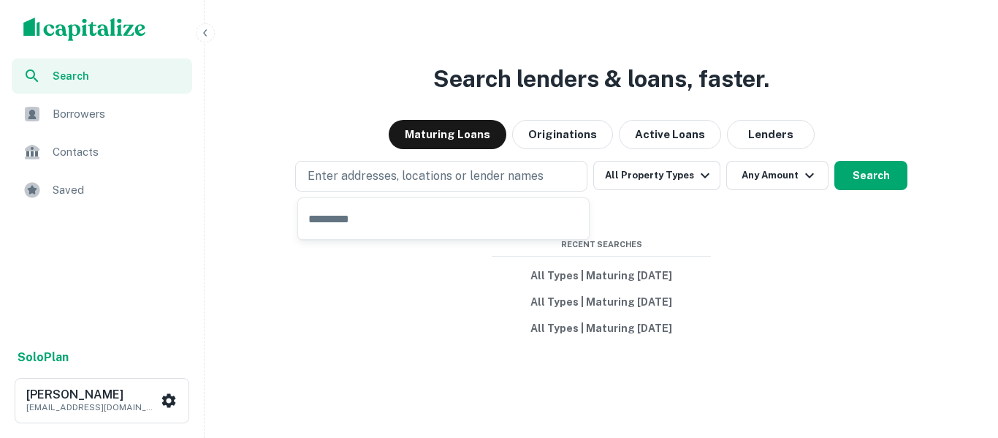
click at [425, 215] on input "text" at bounding box center [443, 218] width 291 height 41
type input "*"
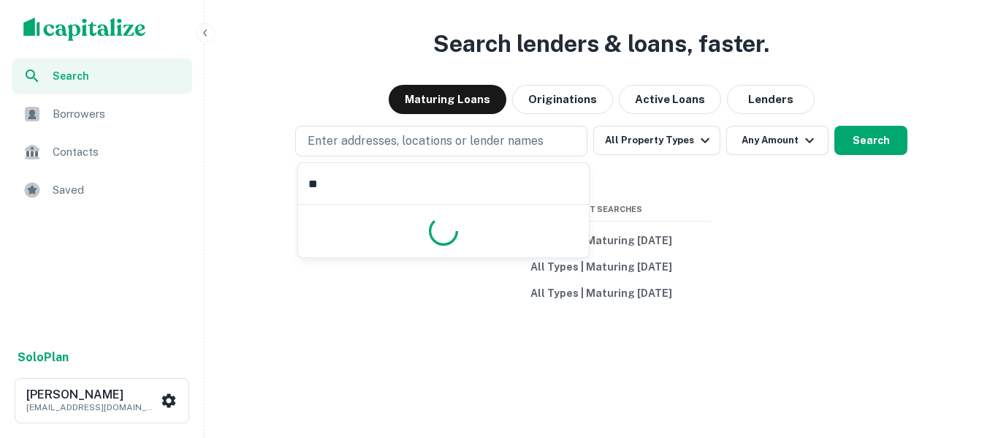
type input "*"
click at [86, 192] on span "Saved" at bounding box center [118, 190] width 131 height 18
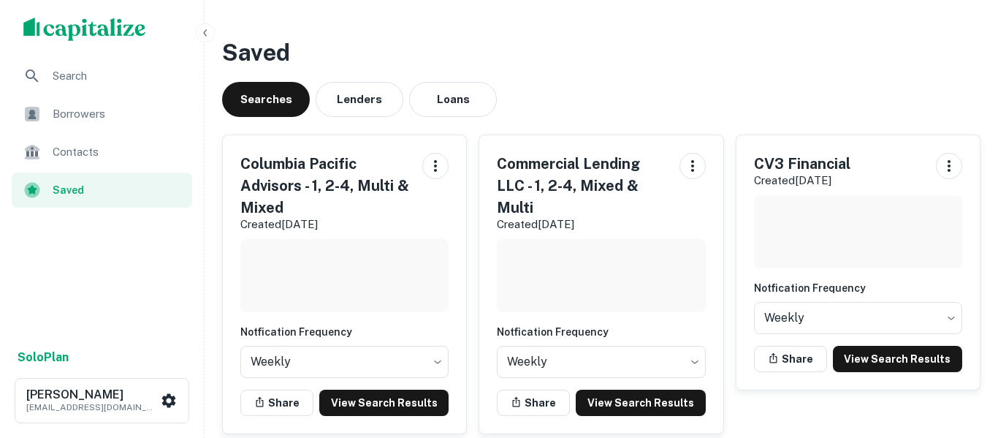
click at [73, 79] on span "Search" at bounding box center [118, 76] width 131 height 18
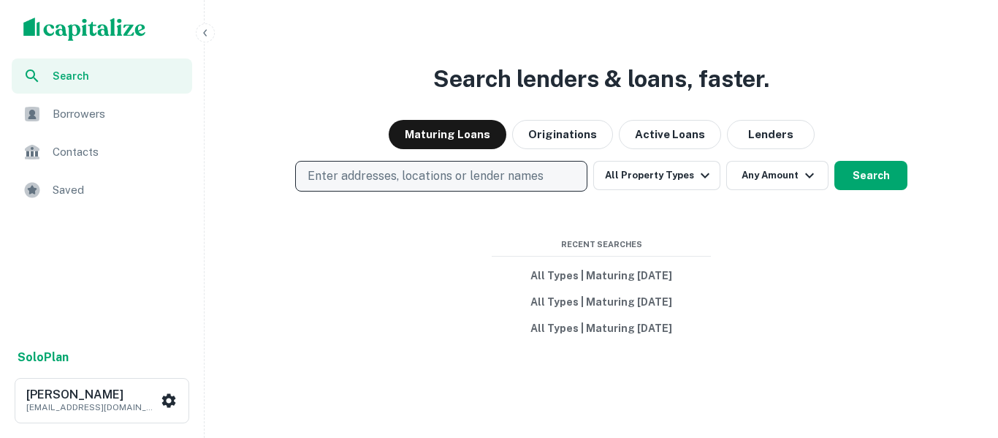
click at [466, 175] on p "Enter addresses, locations or lender names" at bounding box center [426, 176] width 236 height 18
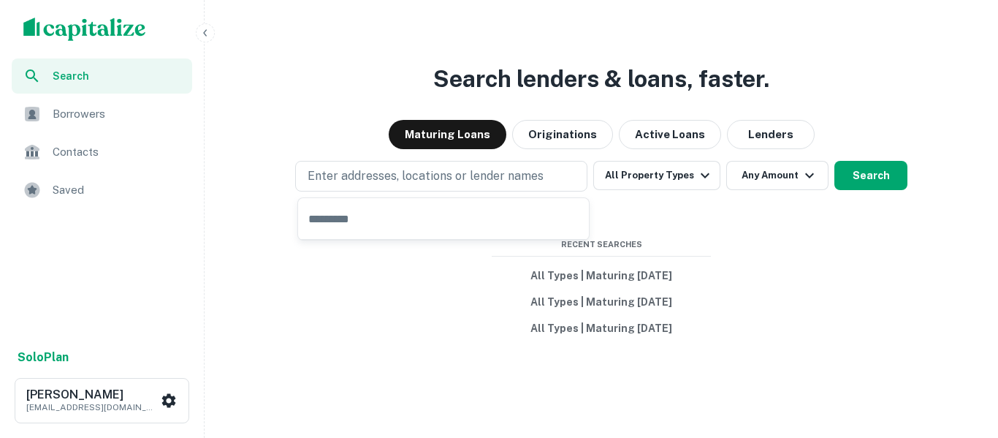
click at [450, 213] on input "text" at bounding box center [443, 218] width 291 height 41
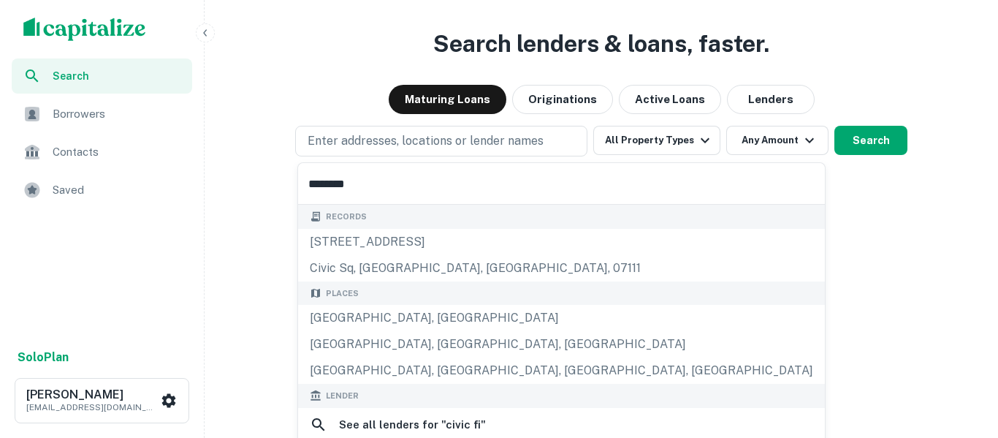
scroll to position [168, 0]
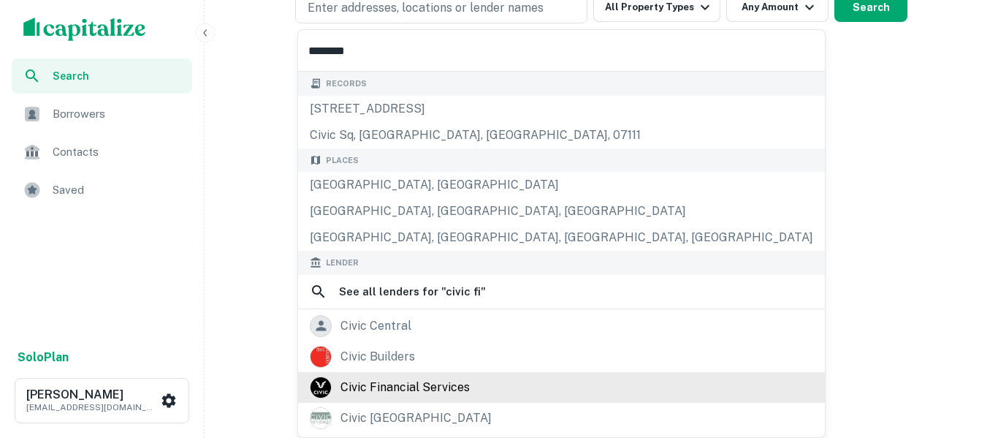
type input "********"
click at [433, 390] on div "civic financial services" at bounding box center [405, 387] width 129 height 22
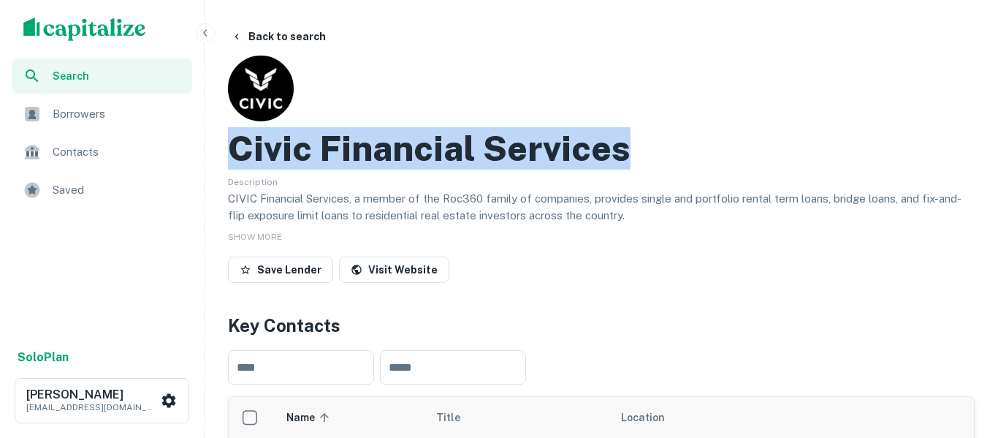
drag, startPoint x: 626, startPoint y: 156, endPoint x: 240, endPoint y: 148, distance: 385.9
click at [240, 148] on h2 "Civic Financial Services" at bounding box center [429, 148] width 403 height 42
copy h2 "Civic Financial Services"
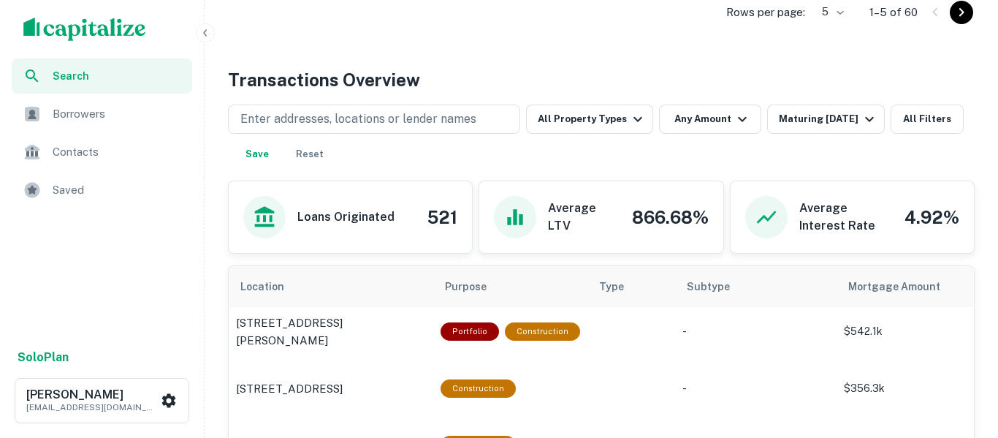
scroll to position [673, 0]
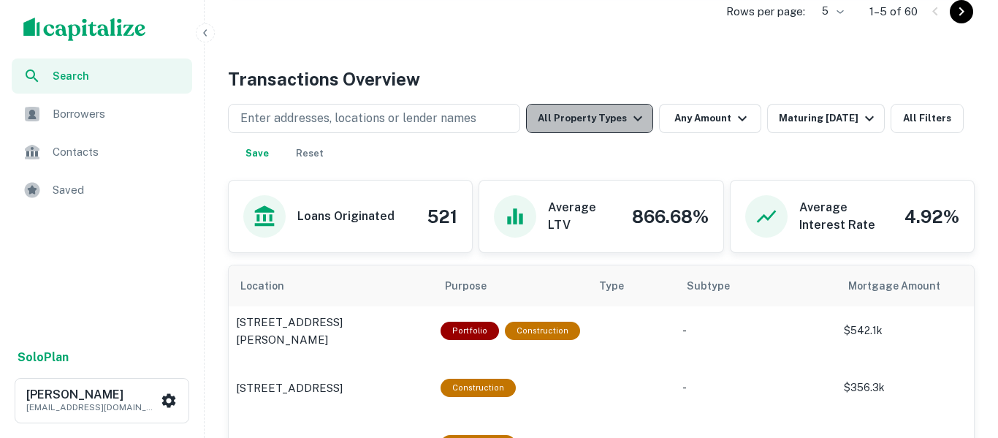
click at [633, 124] on icon "button" at bounding box center [638, 119] width 18 height 18
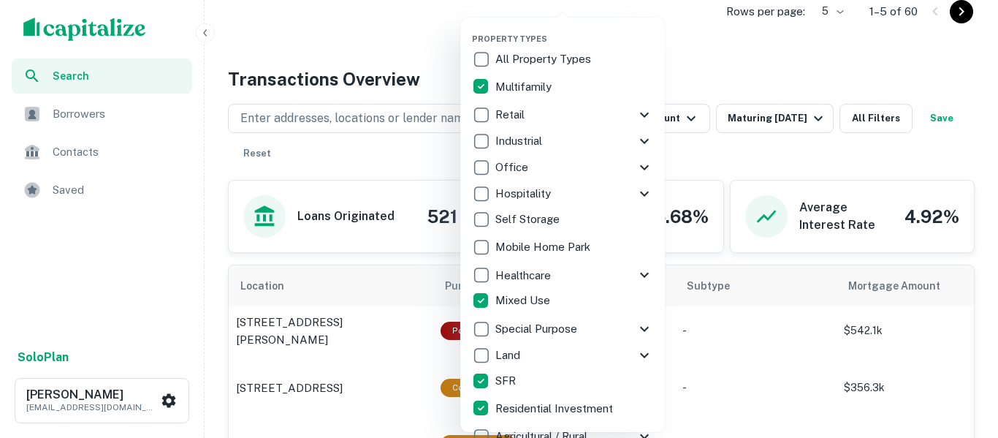
click at [783, 65] on div at bounding box center [499, 219] width 998 height 438
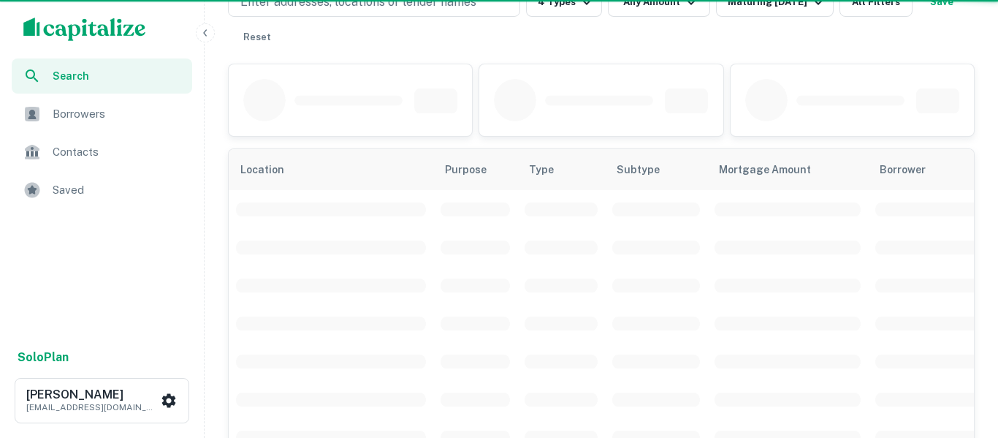
click at [787, 118] on div at bounding box center [499, 219] width 998 height 438
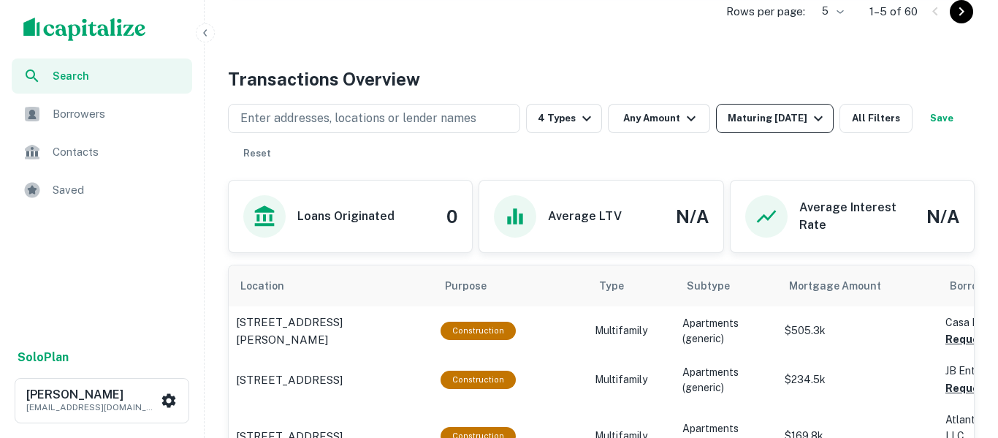
click at [776, 118] on div "Maturing [DATE]" at bounding box center [777, 119] width 99 height 18
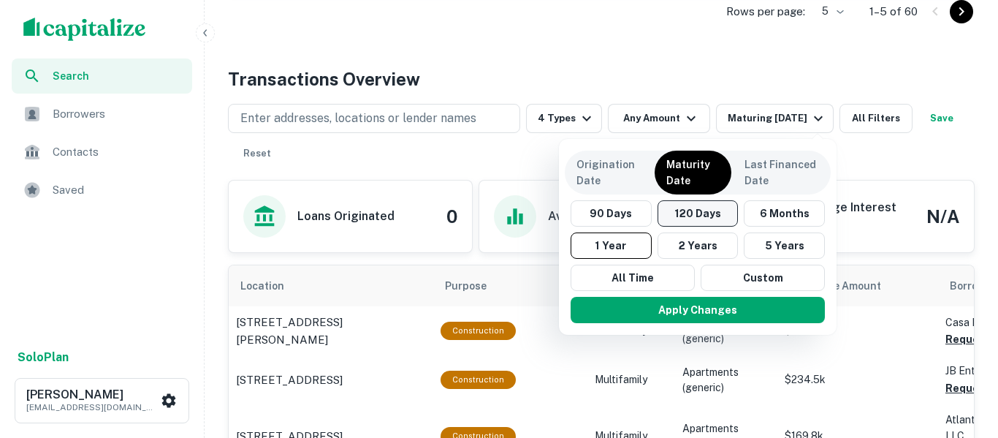
click at [713, 217] on button "120 Days" at bounding box center [698, 213] width 81 height 26
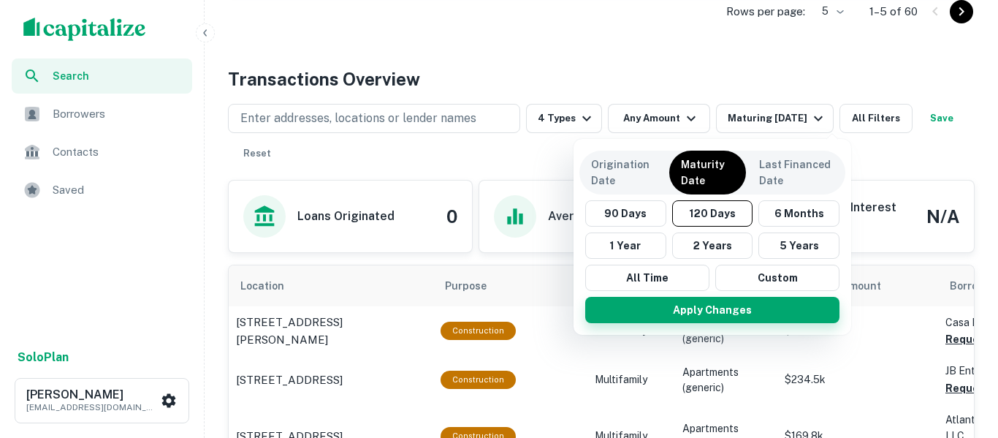
click at [762, 317] on button "Apply Changes" at bounding box center [712, 310] width 254 height 26
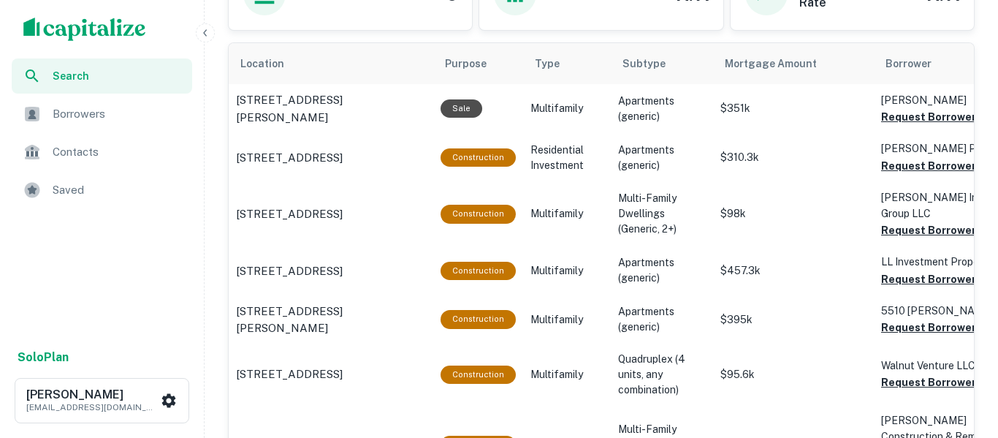
scroll to position [899, 0]
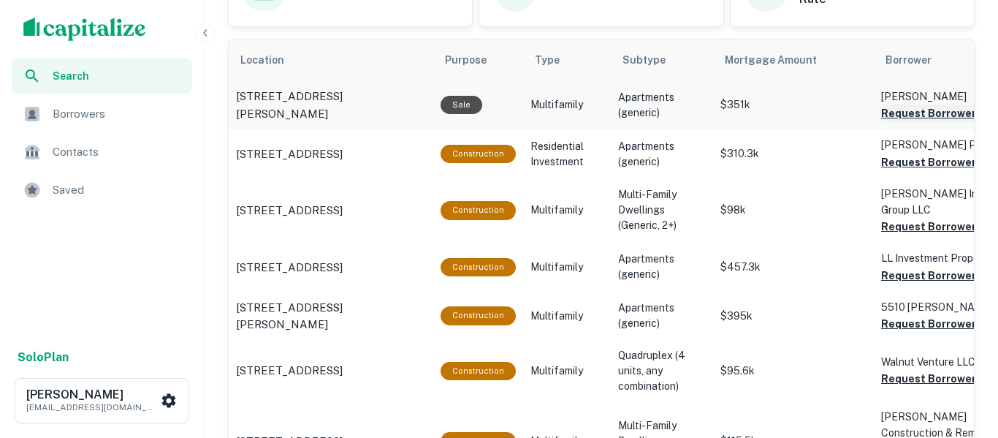
click at [931, 116] on button "Request Borrower Info" at bounding box center [940, 114] width 118 height 18
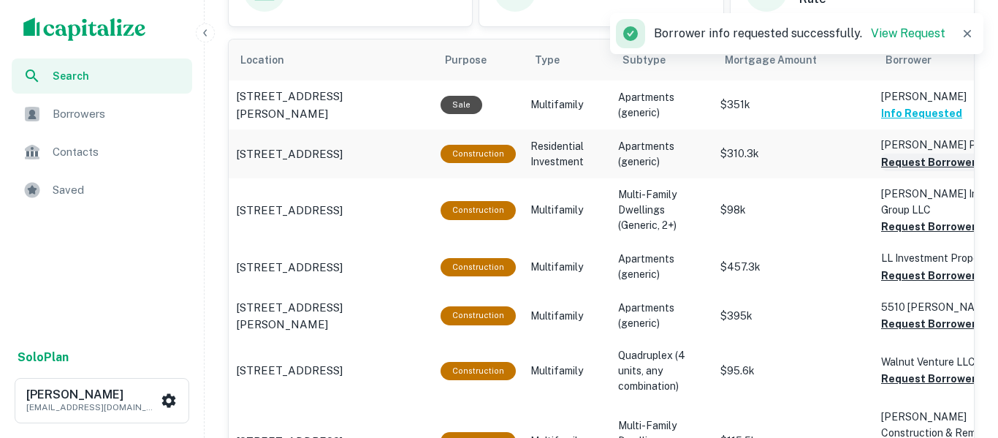
click at [931, 164] on button "Request Borrower Info" at bounding box center [940, 162] width 118 height 18
click at [929, 229] on button "Request Borrower Info" at bounding box center [940, 227] width 118 height 18
click at [920, 278] on button "Request Borrower Info" at bounding box center [940, 276] width 118 height 18
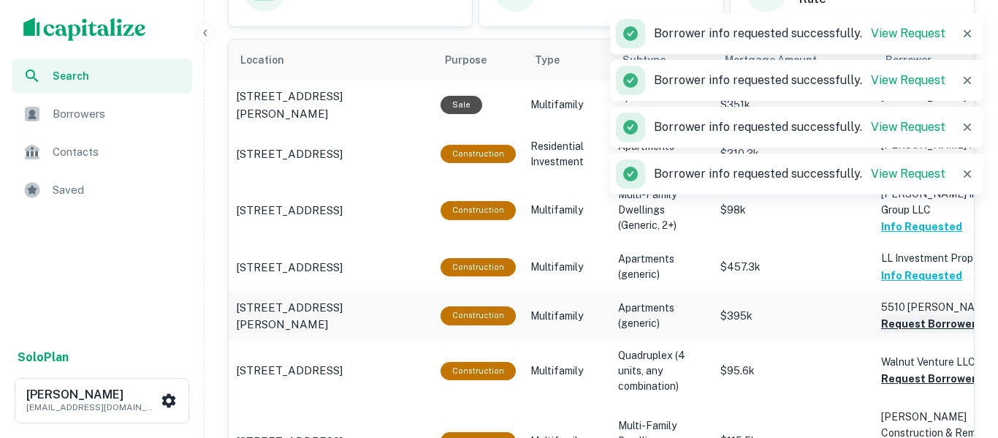
click at [911, 327] on button "Request Borrower Info" at bounding box center [940, 324] width 118 height 18
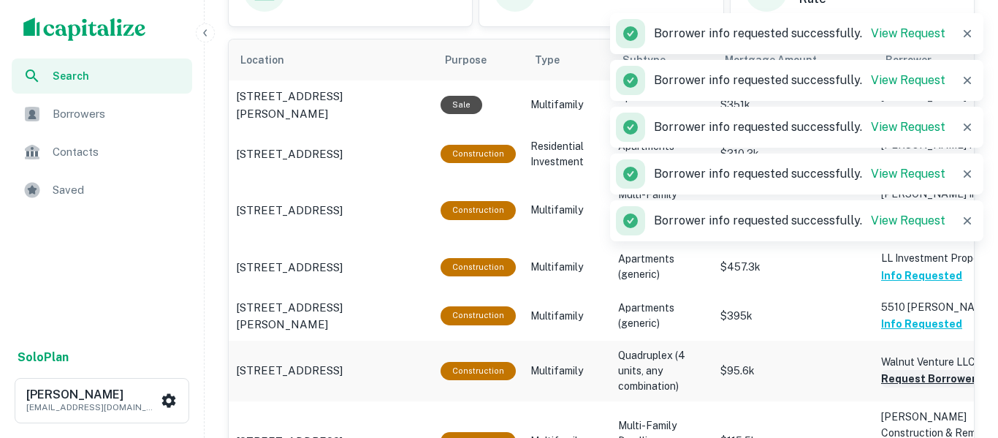
click at [909, 379] on button "Request Borrower Info" at bounding box center [940, 379] width 118 height 18
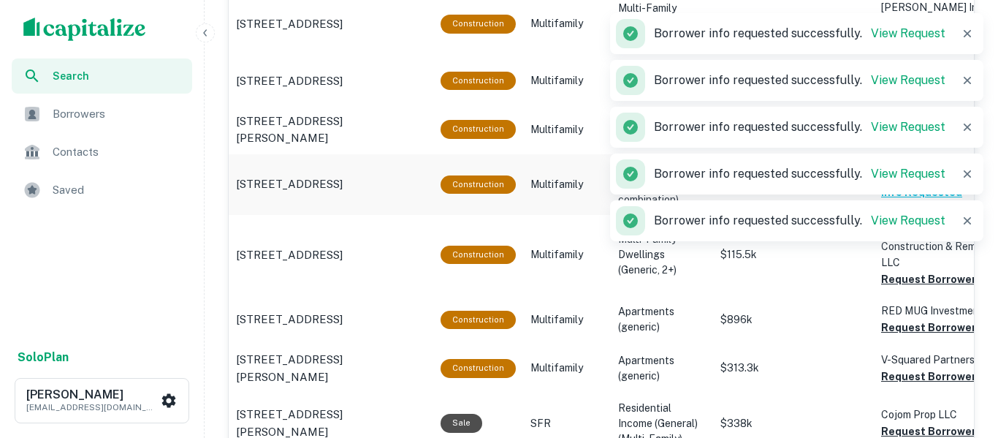
scroll to position [1087, 0]
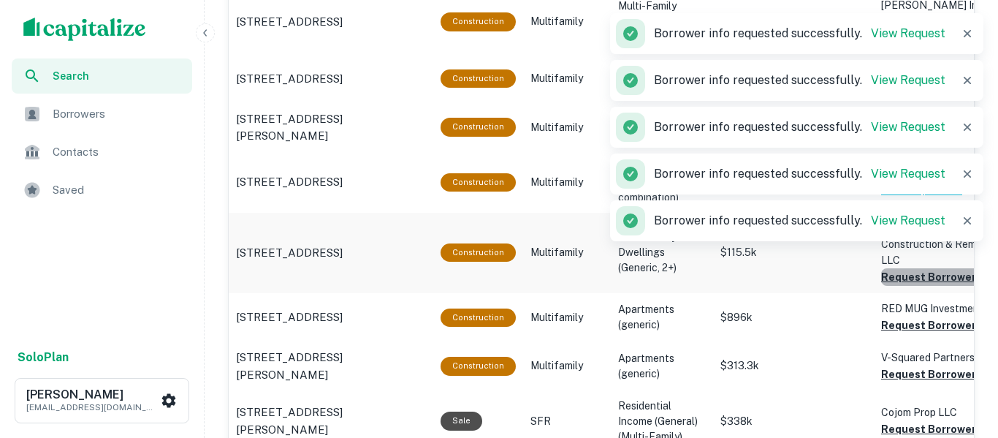
click at [929, 268] on button "Request Borrower Info" at bounding box center [940, 277] width 118 height 18
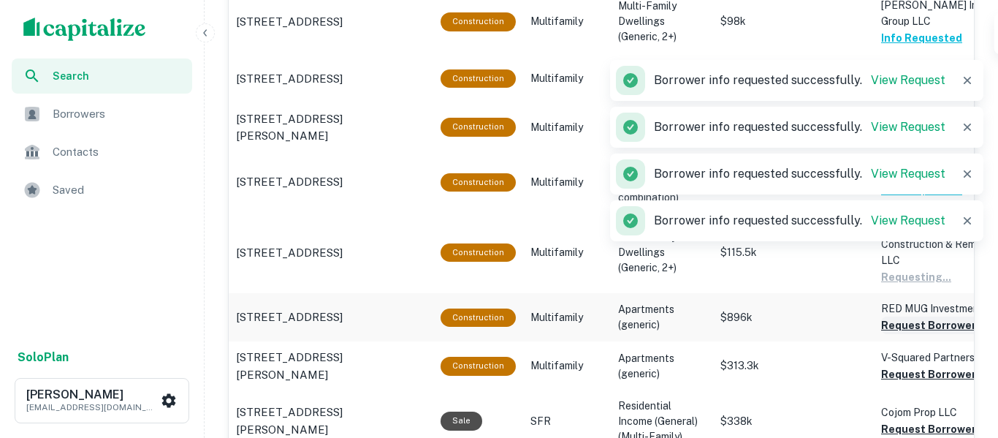
click at [916, 316] on button "Request Borrower Info" at bounding box center [940, 325] width 118 height 18
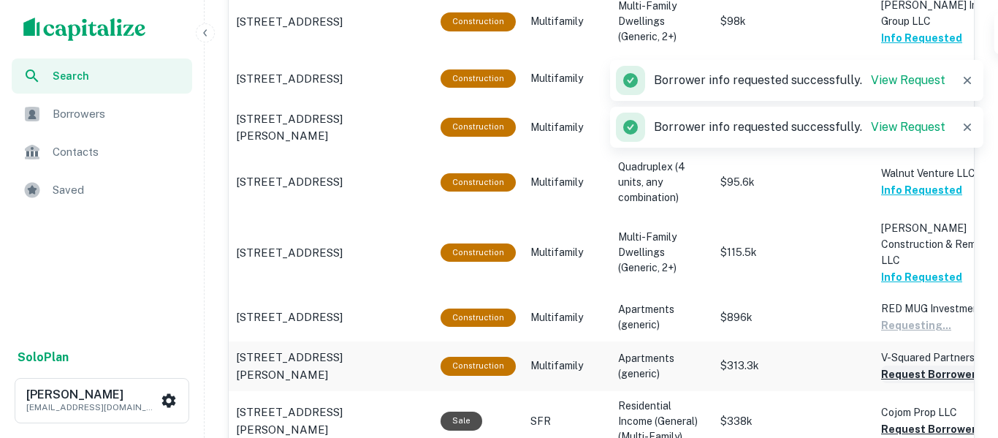
click at [913, 365] on button "Request Borrower Info" at bounding box center [940, 374] width 118 height 18
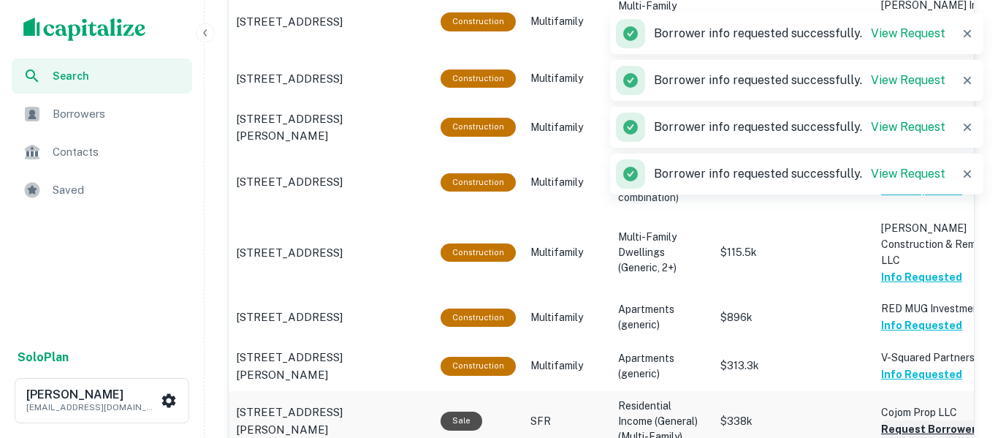
click at [914, 420] on button "Request Borrower Info" at bounding box center [940, 429] width 118 height 18
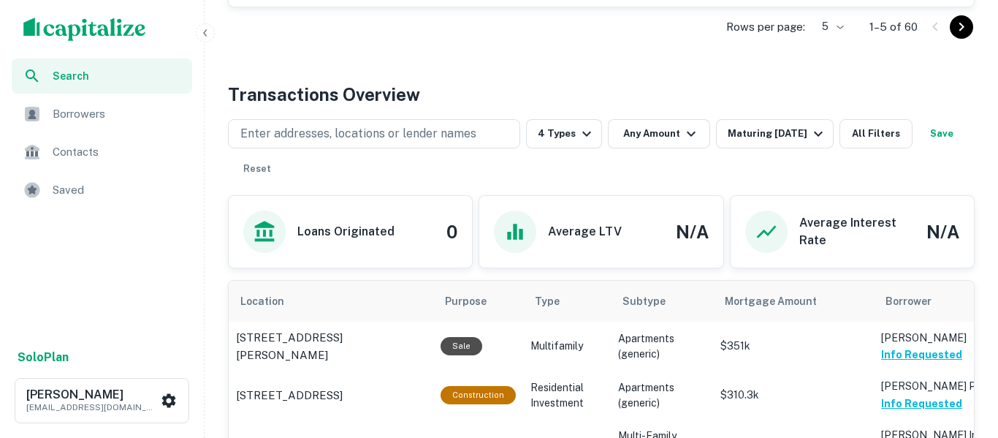
scroll to position [659, 0]
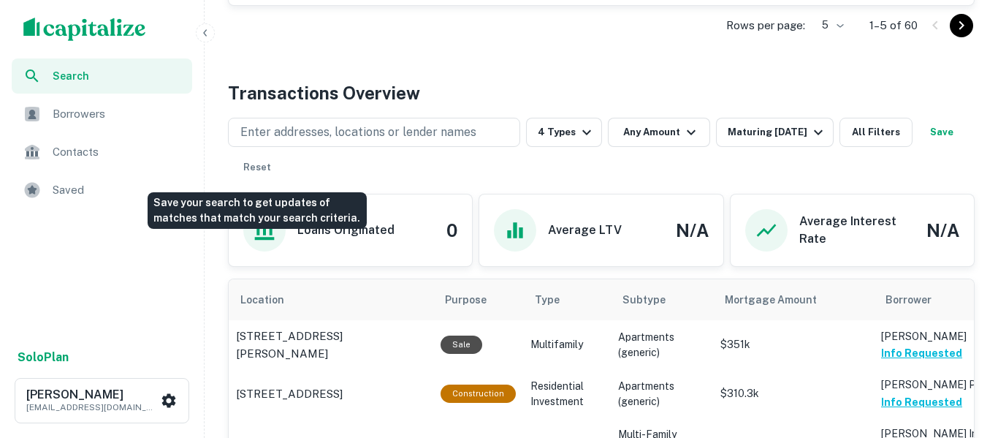
click at [919, 147] on button "Save" at bounding box center [942, 132] width 47 height 29
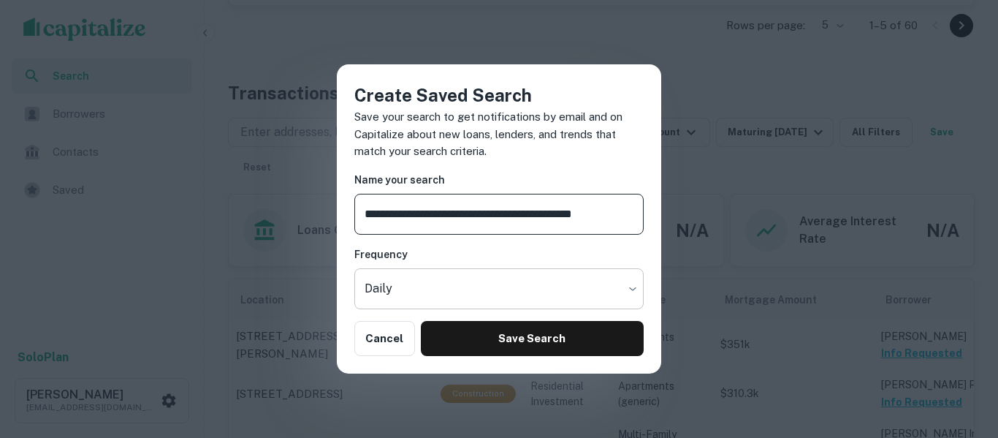
type input "**********"
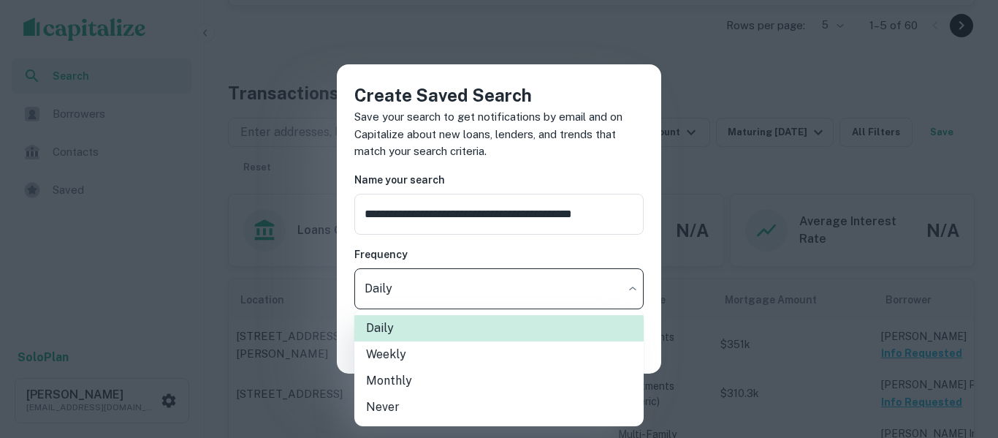
click at [449, 359] on li "Weekly" at bounding box center [498, 354] width 289 height 26
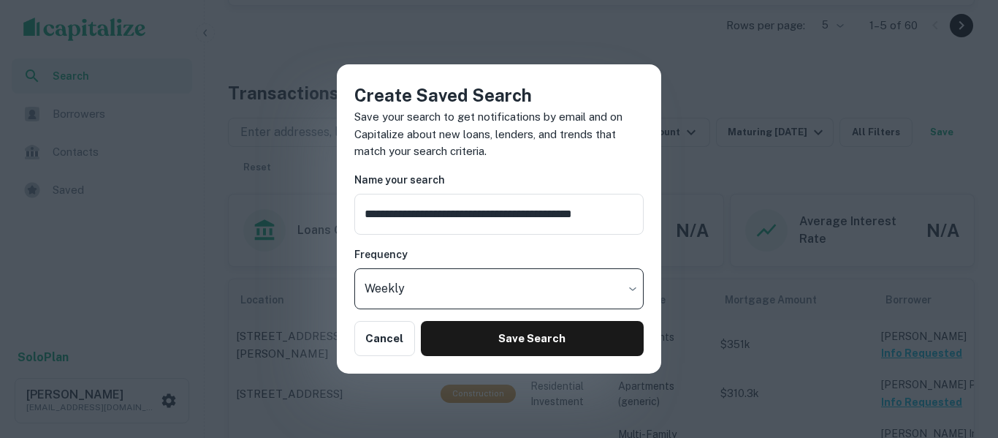
type input "******"
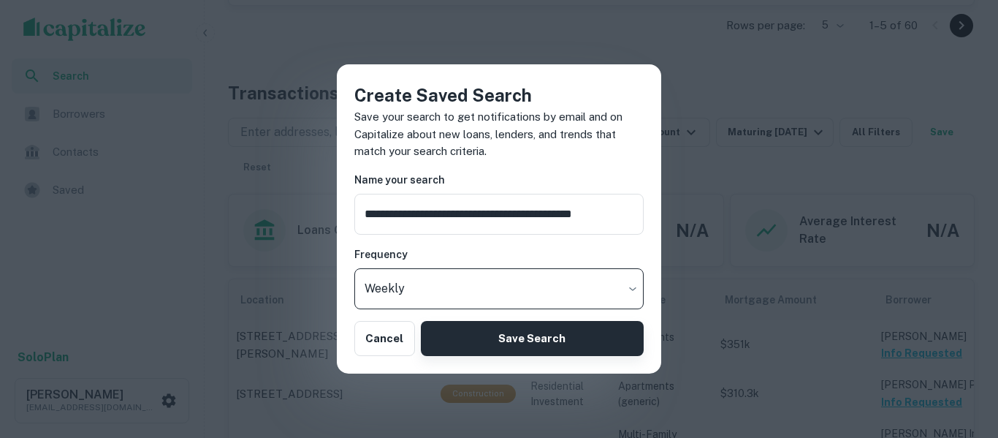
click at [545, 347] on button "Save Search" at bounding box center [532, 338] width 223 height 35
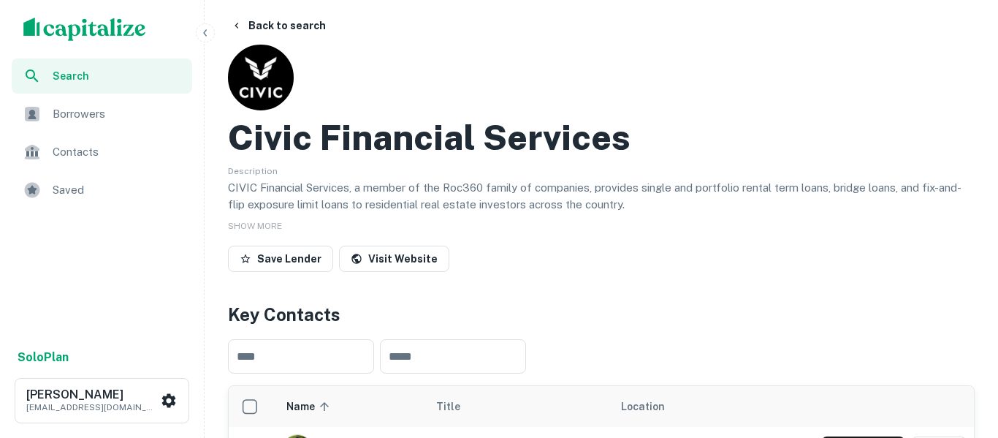
scroll to position [0, 0]
